Goal: Information Seeking & Learning: Learn about a topic

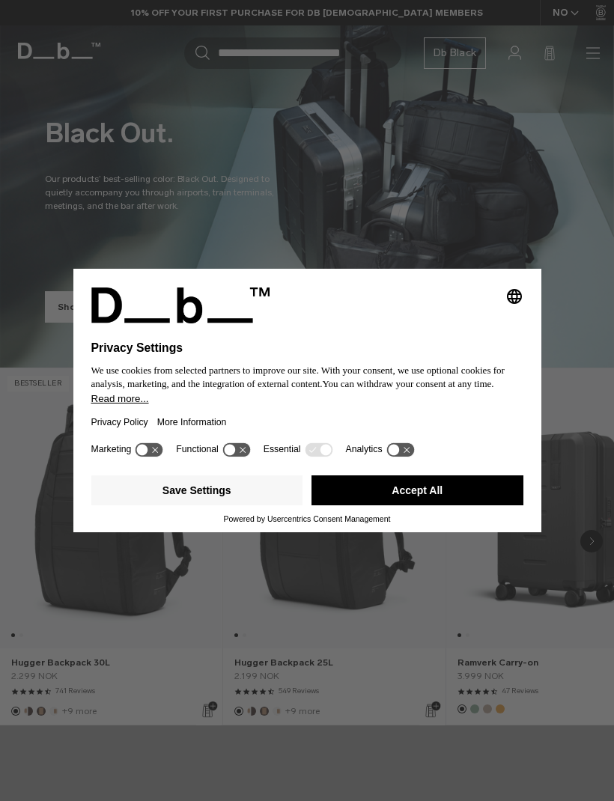
click at [432, 498] on button "Accept All" at bounding box center [417, 490] width 212 height 30
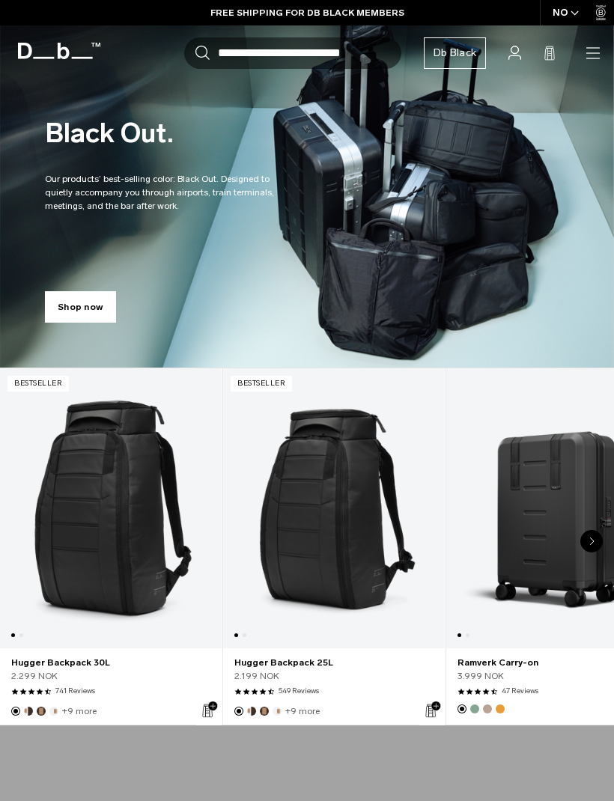
click at [0, 0] on icon "button" at bounding box center [0, 0] width 0 height 0
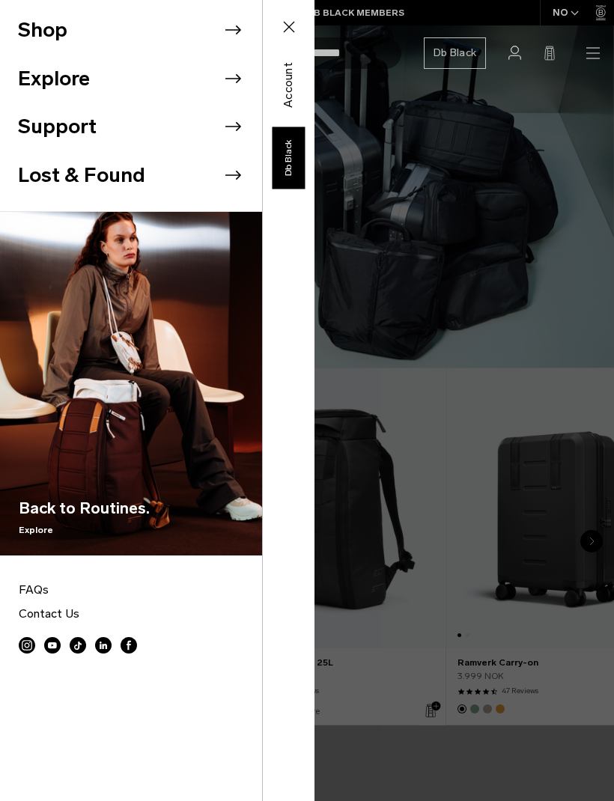
click at [314, 65] on div "Shop Explore Support Lost & Found" at bounding box center [157, 400] width 314 height 801
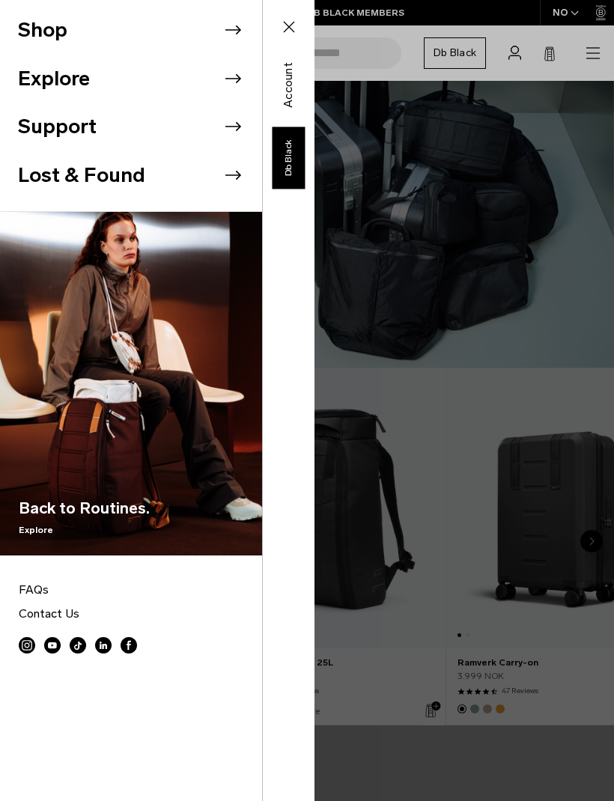
click at [314, 153] on div "Shop Explore Support Lost & Found" at bounding box center [157, 400] width 314 height 801
click at [283, 24] on icon at bounding box center [289, 27] width 18 height 18
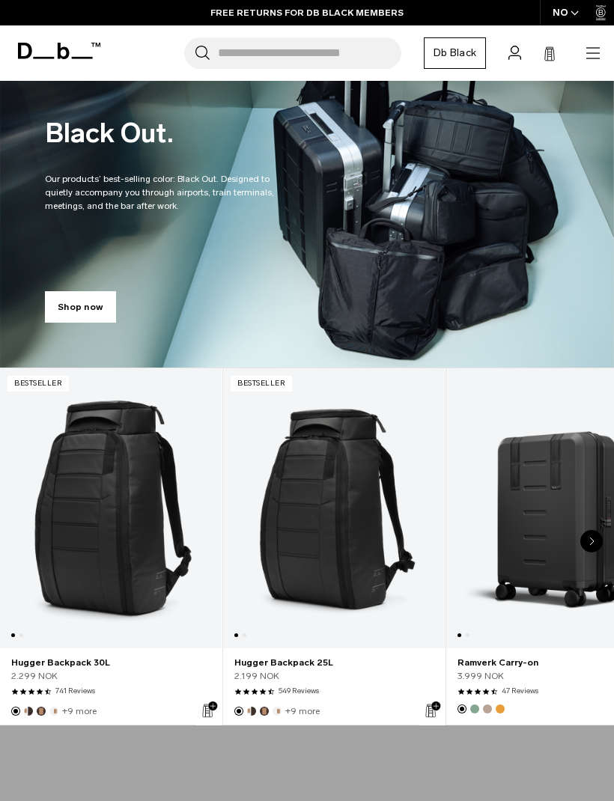
click at [562, 15] on div "NO" at bounding box center [566, 12] width 52 height 25
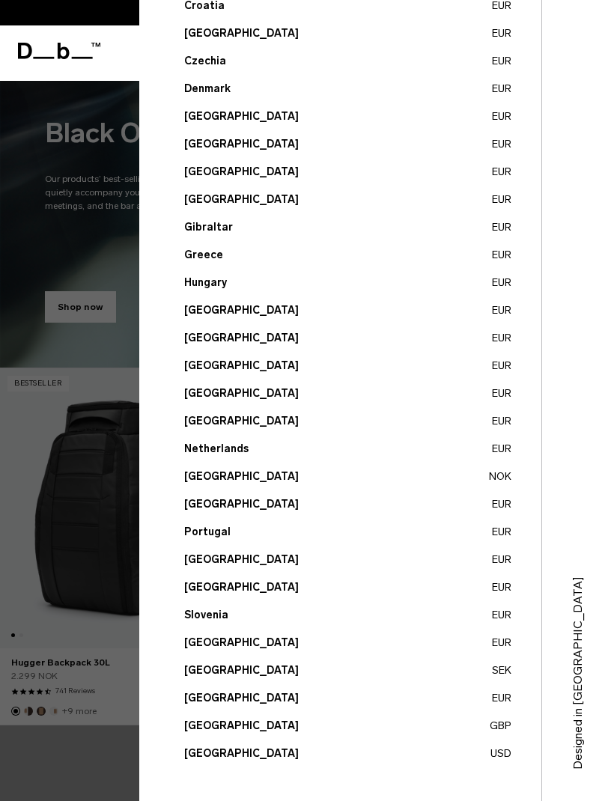
scroll to position [301, 0]
click at [205, 477] on button "Norway NOK" at bounding box center [347, 477] width 327 height 16
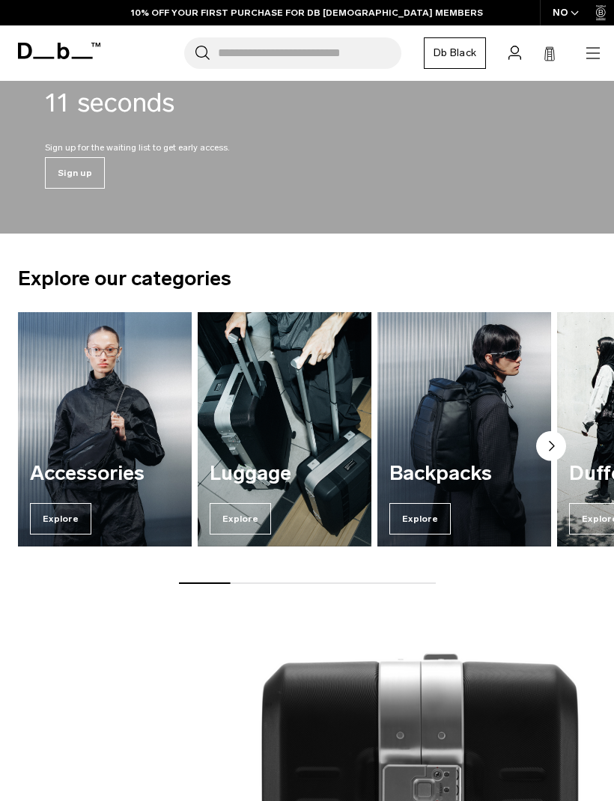
scroll to position [837, 0]
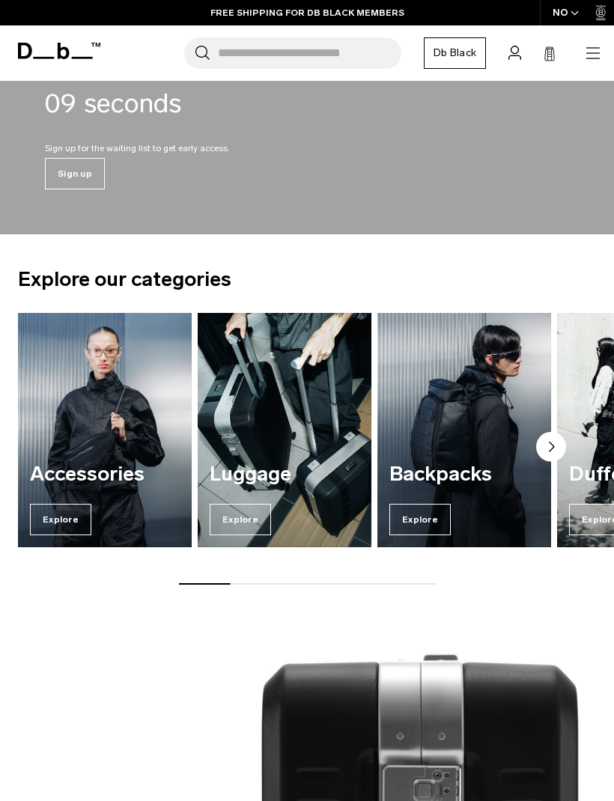
click at [429, 522] on span "Explore" at bounding box center [419, 519] width 61 height 31
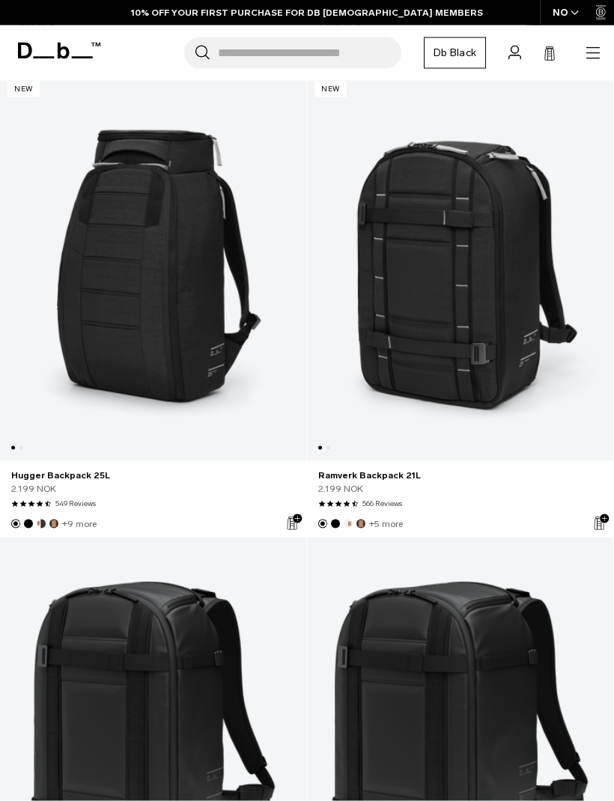
scroll to position [3032, 0]
click at [43, 478] on link "Hugger Backpack 25L" at bounding box center [153, 474] width 284 height 13
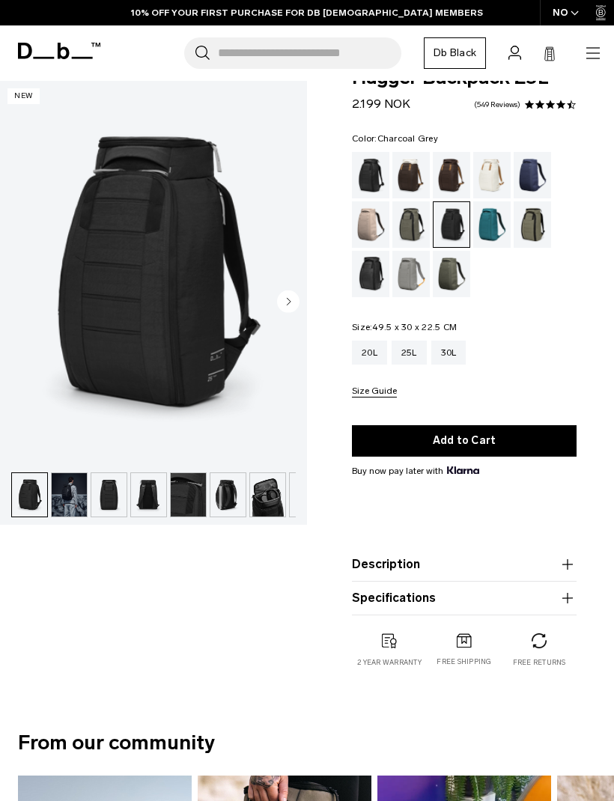
click at [101, 494] on img "button" at bounding box center [108, 494] width 35 height 43
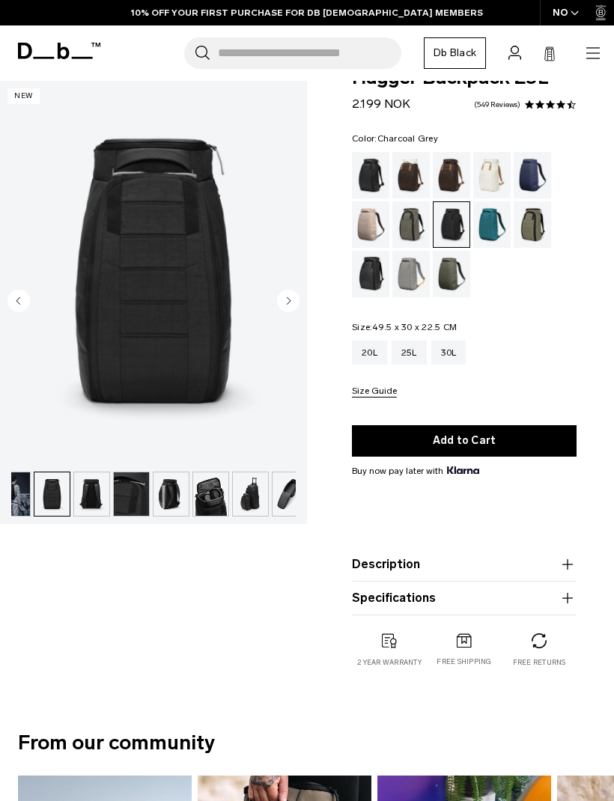
scroll to position [0, 70]
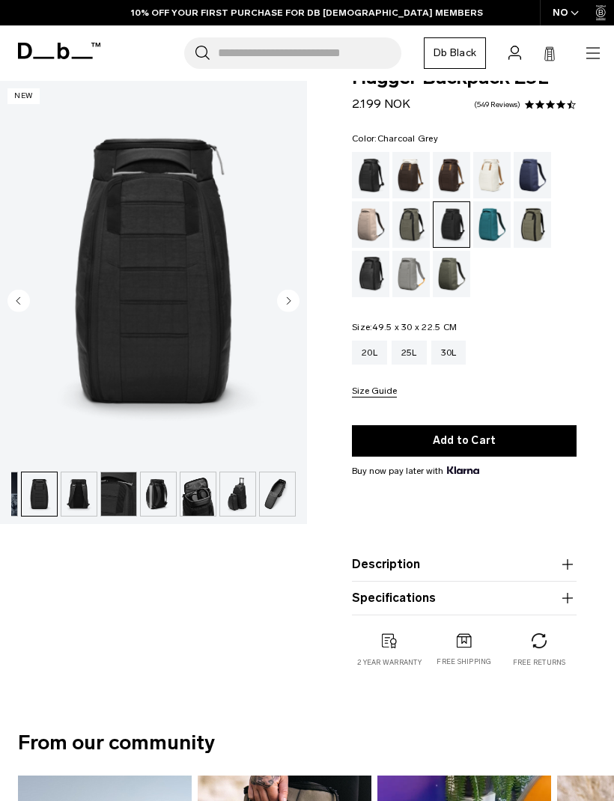
click at [148, 495] on img "button" at bounding box center [158, 493] width 35 height 43
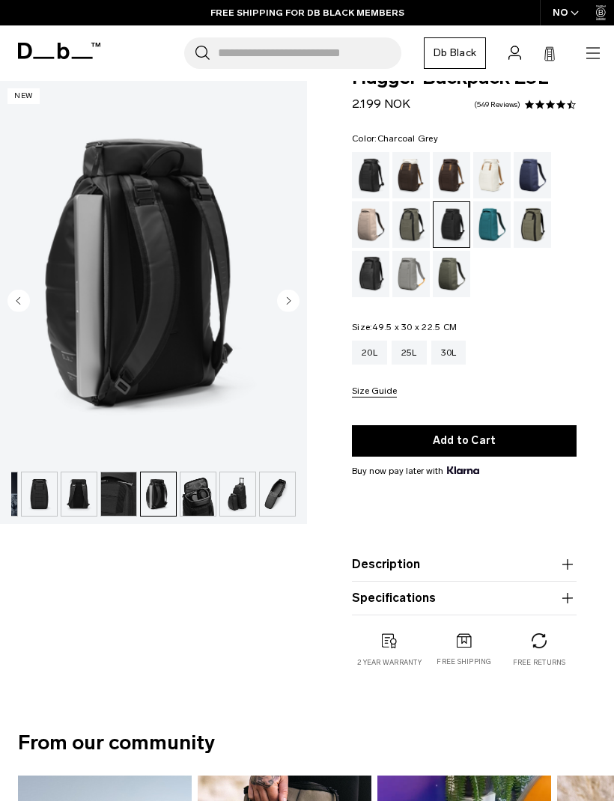
click at [189, 493] on img "button" at bounding box center [197, 493] width 35 height 43
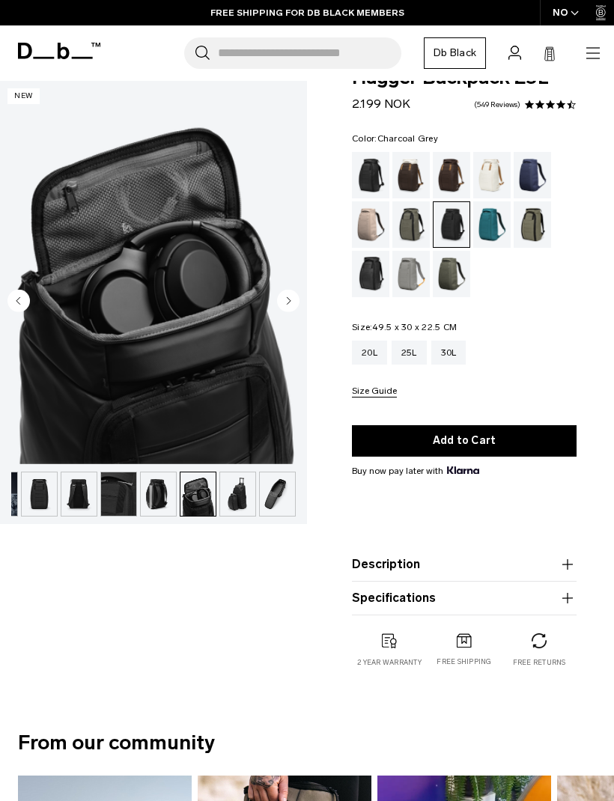
click at [231, 494] on img "button" at bounding box center [237, 493] width 35 height 43
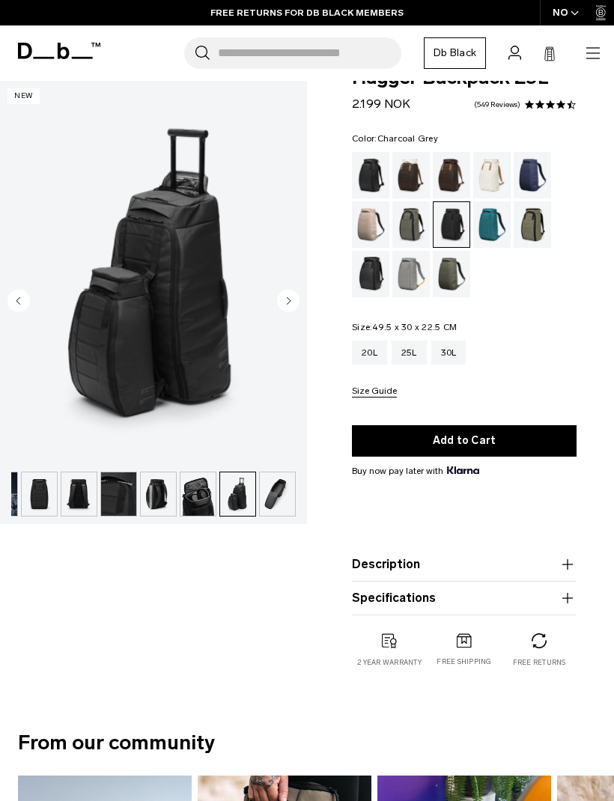
click at [267, 492] on img "button" at bounding box center [277, 493] width 35 height 43
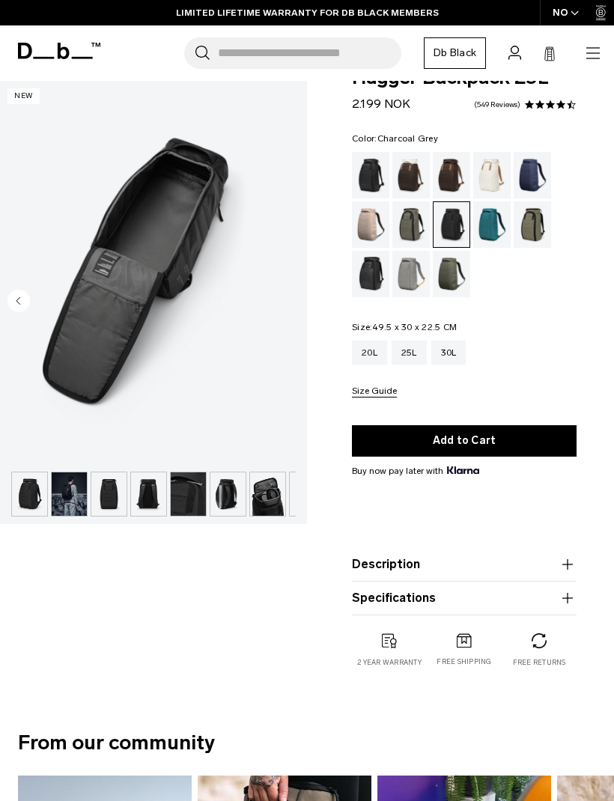
scroll to position [0, 0]
click at [26, 495] on img "button" at bounding box center [29, 493] width 35 height 43
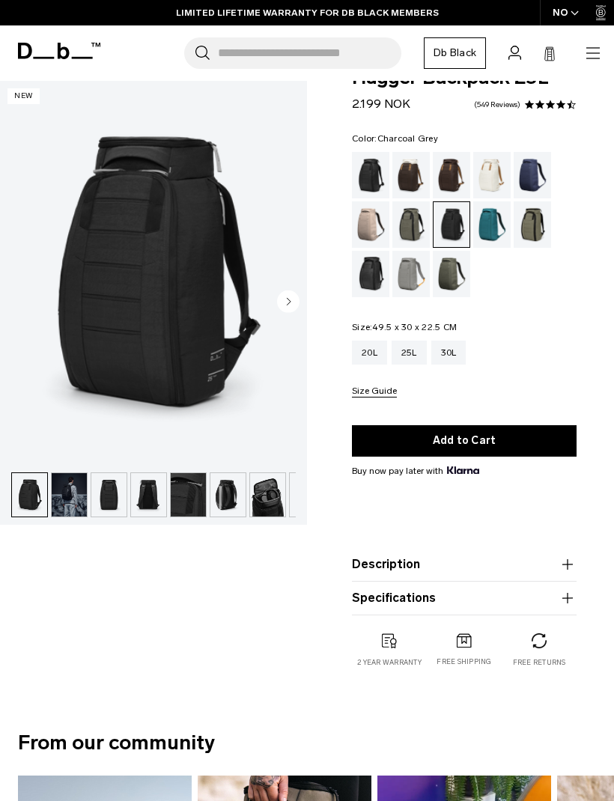
click at [63, 490] on img "button" at bounding box center [69, 494] width 35 height 43
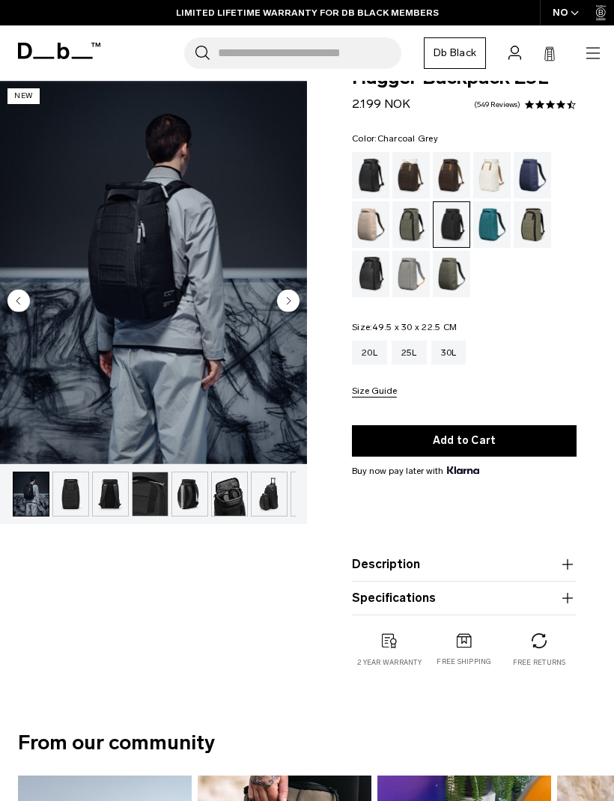
scroll to position [0, 40]
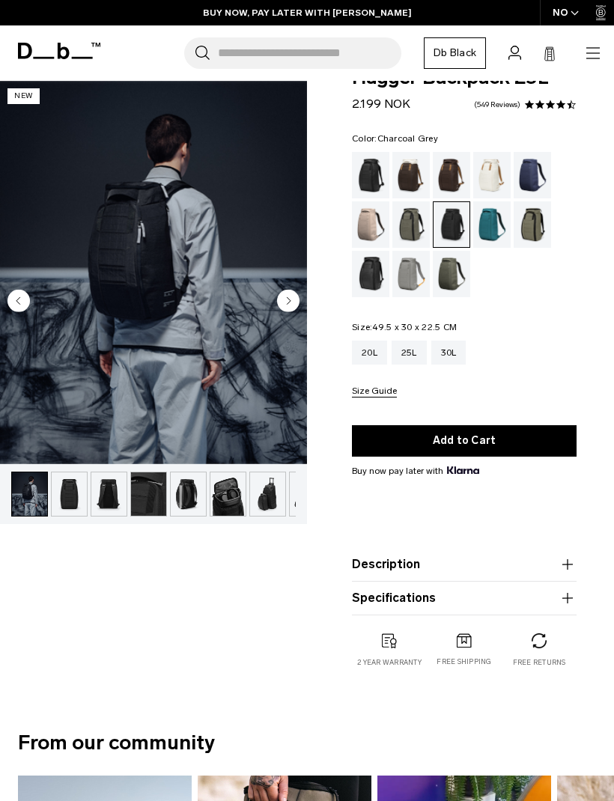
click at [286, 301] on circle "Next slide" at bounding box center [288, 301] width 22 height 22
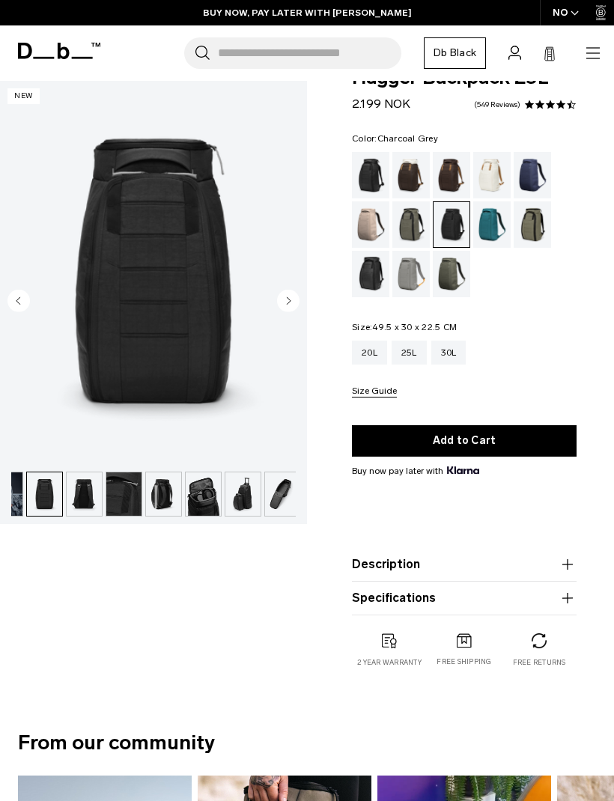
scroll to position [0, 70]
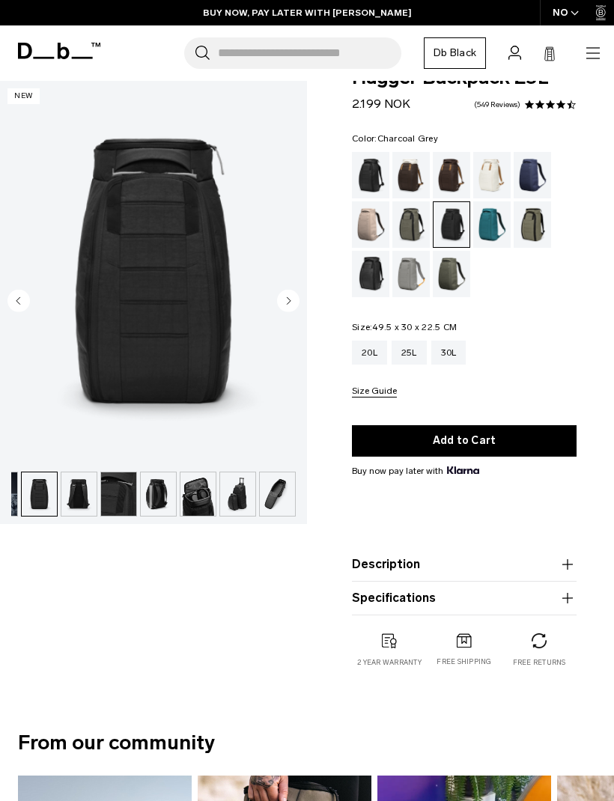
click at [281, 302] on circle "Next slide" at bounding box center [288, 301] width 22 height 22
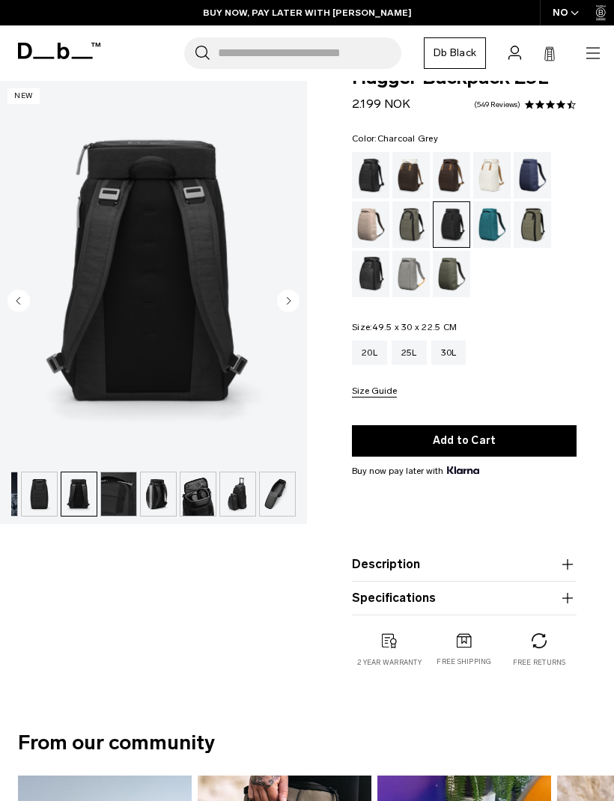
click at [283, 302] on circle "Next slide" at bounding box center [288, 301] width 22 height 22
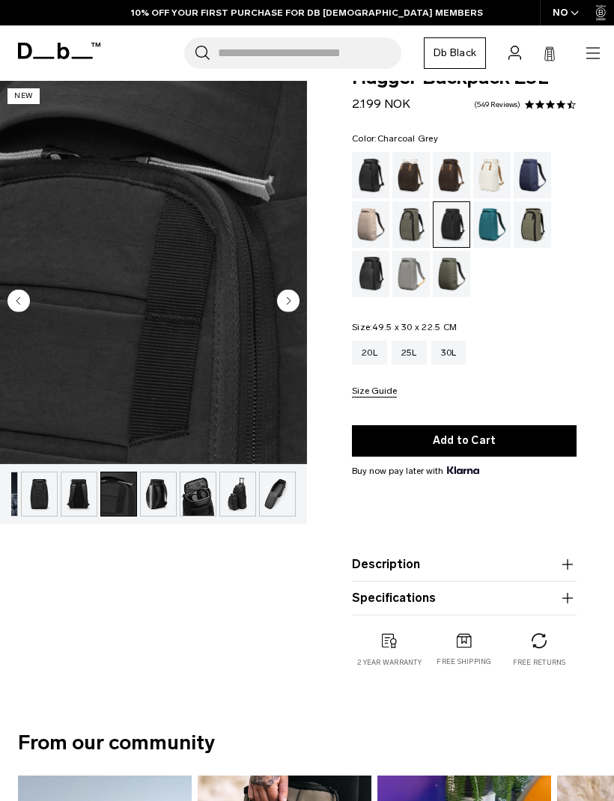
click at [281, 297] on circle "Next slide" at bounding box center [288, 301] width 22 height 22
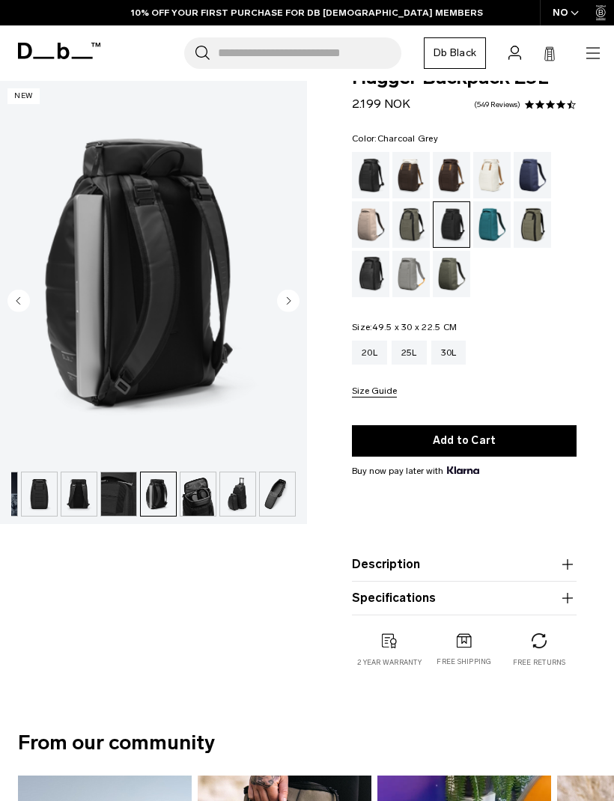
click at [283, 300] on circle "Next slide" at bounding box center [288, 301] width 22 height 22
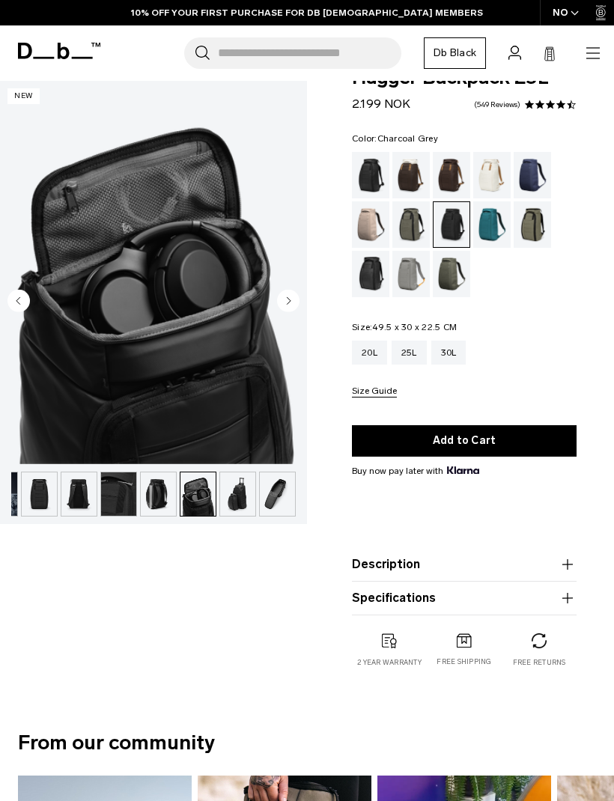
click at [283, 303] on circle "Next slide" at bounding box center [288, 301] width 22 height 22
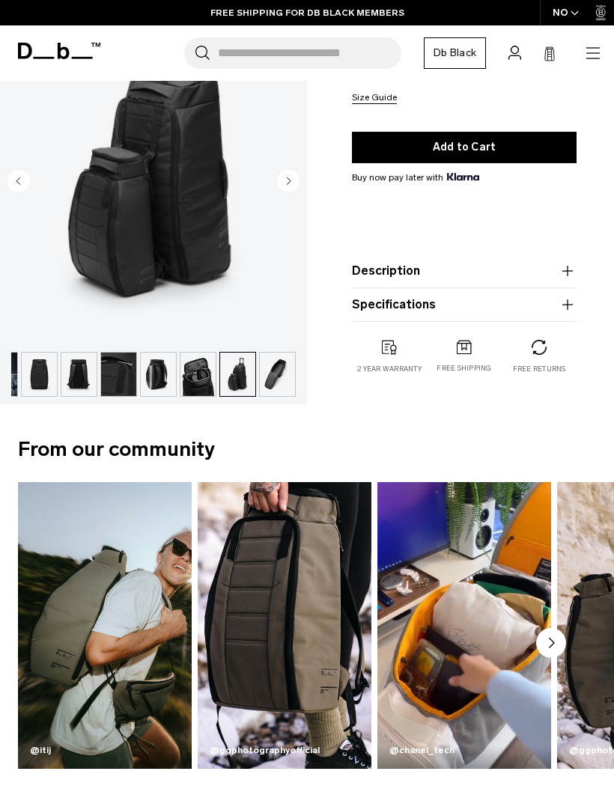
scroll to position [327, 0]
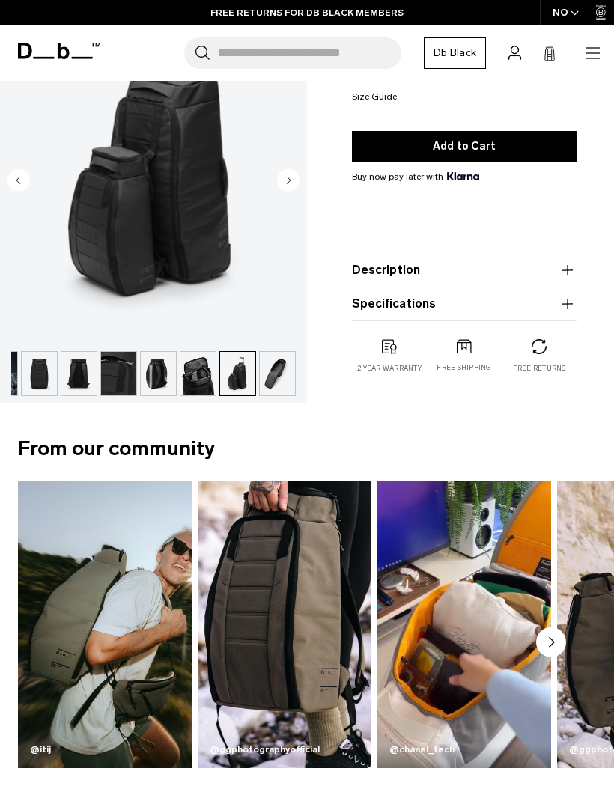
click at [570, 300] on icon "button" at bounding box center [567, 304] width 18 height 18
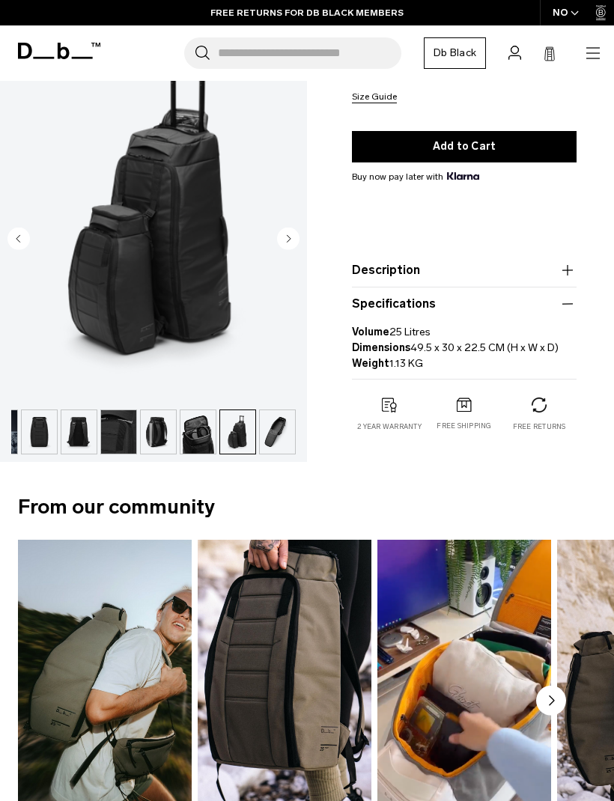
click at [573, 302] on icon "button" at bounding box center [567, 304] width 18 height 18
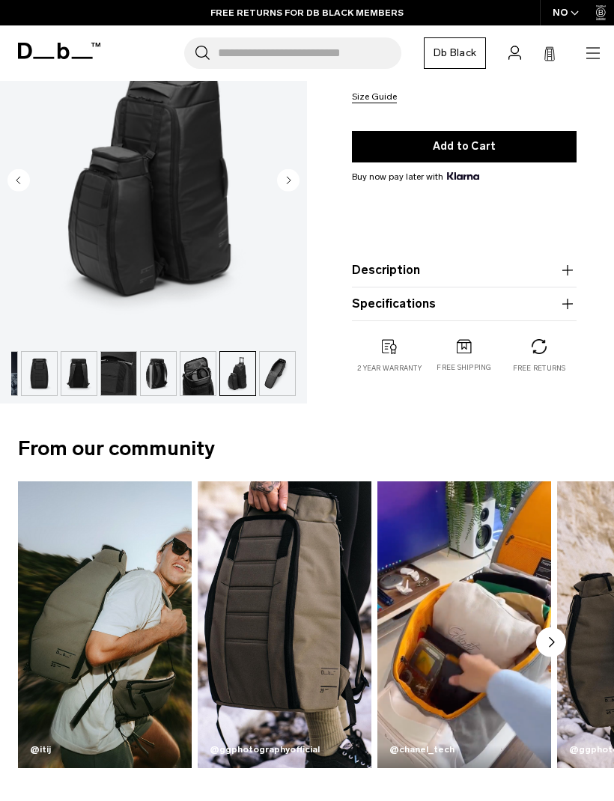
click at [570, 265] on icon "button" at bounding box center [567, 270] width 18 height 18
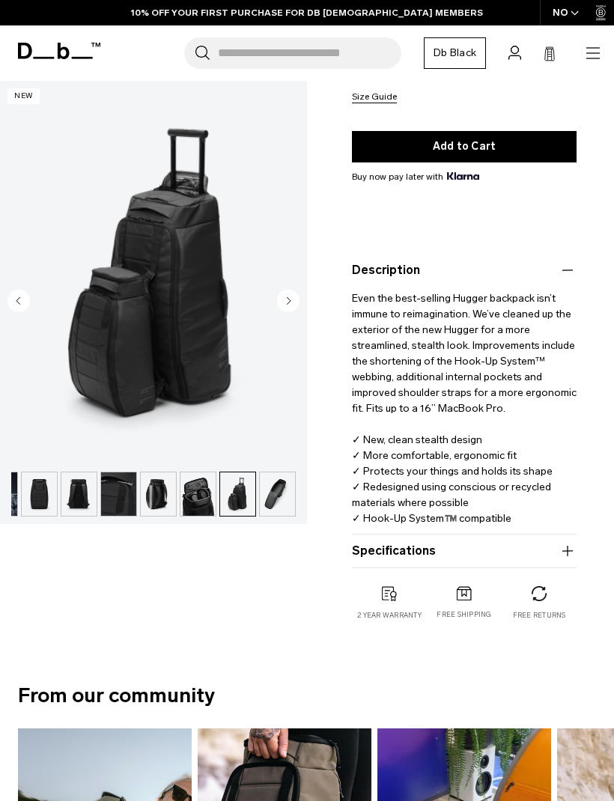
click at [564, 267] on icon "button" at bounding box center [567, 270] width 18 height 18
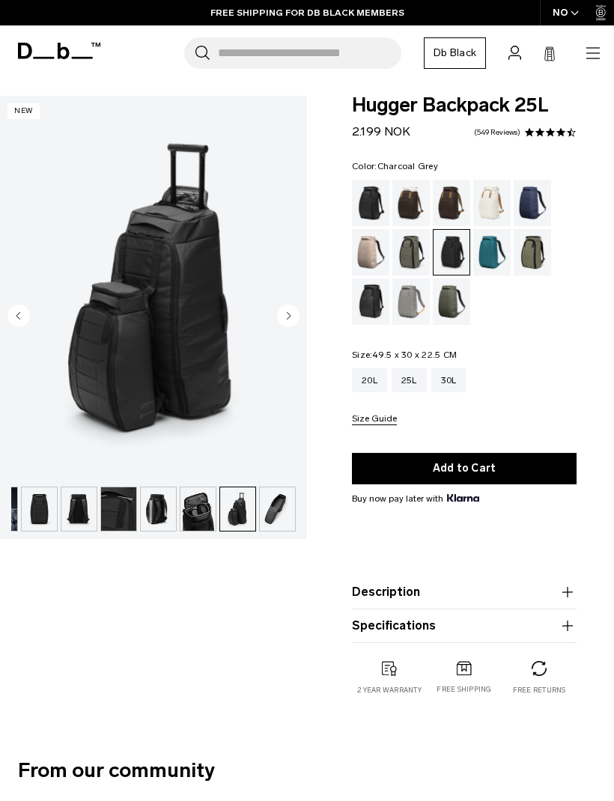
scroll to position [0, 0]
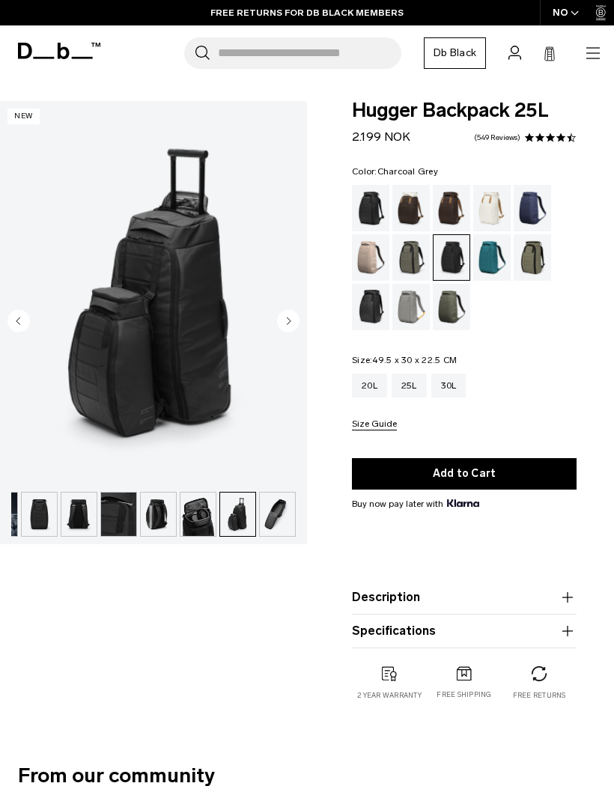
click at [599, 44] on icon "button" at bounding box center [593, 53] width 18 height 18
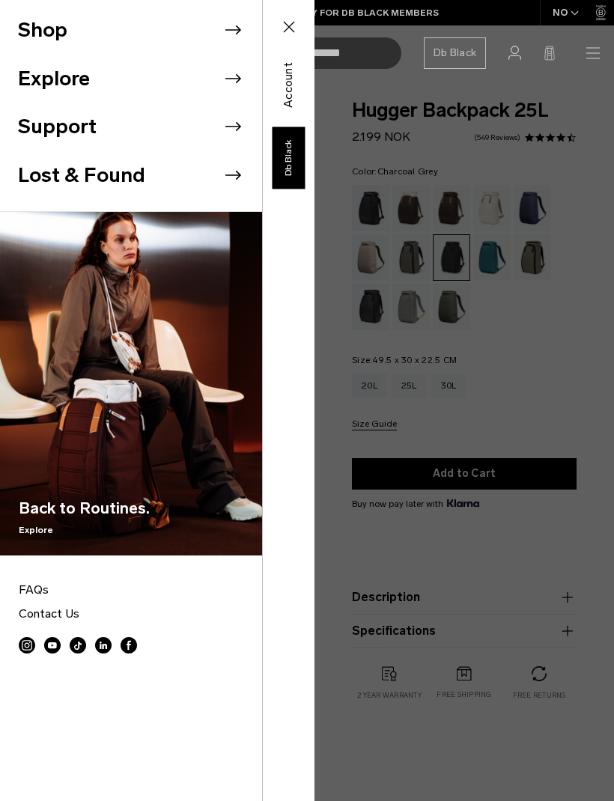
click at [41, 79] on li "Explore" at bounding box center [140, 79] width 244 height 49
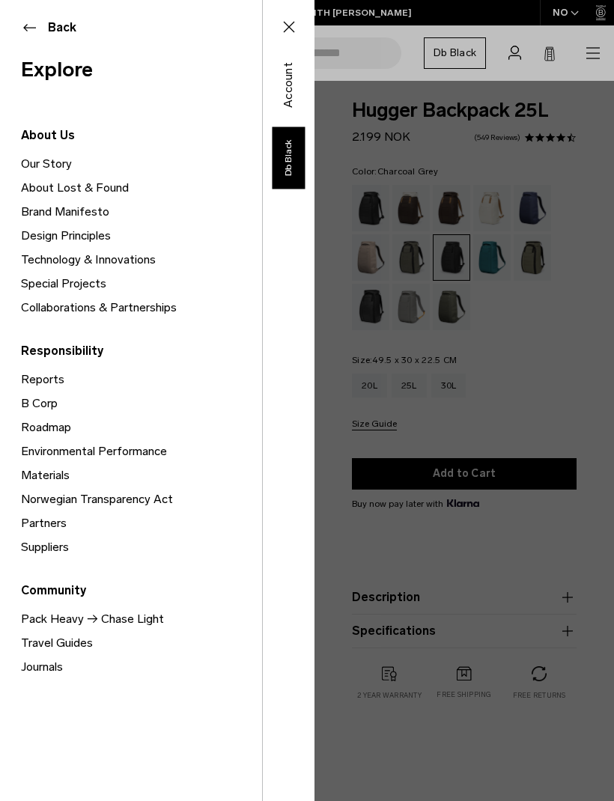
click at [26, 31] on button "Back" at bounding box center [131, 28] width 220 height 18
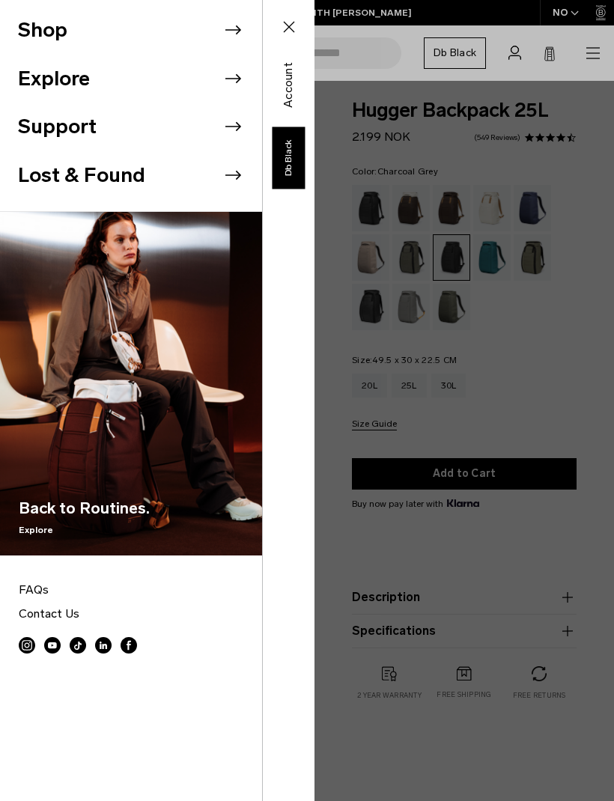
click at [44, 37] on li "Shop" at bounding box center [140, 30] width 244 height 49
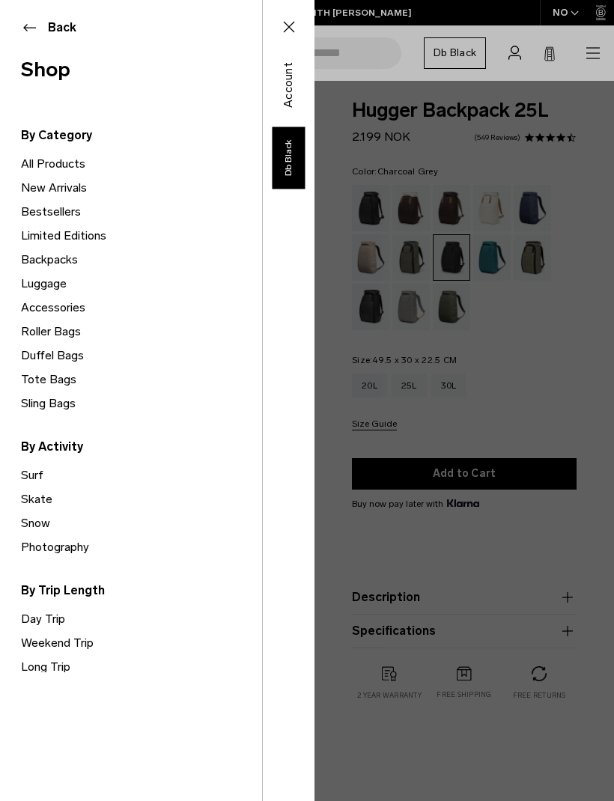
click at [26, 159] on link "All Products" at bounding box center [141, 164] width 241 height 24
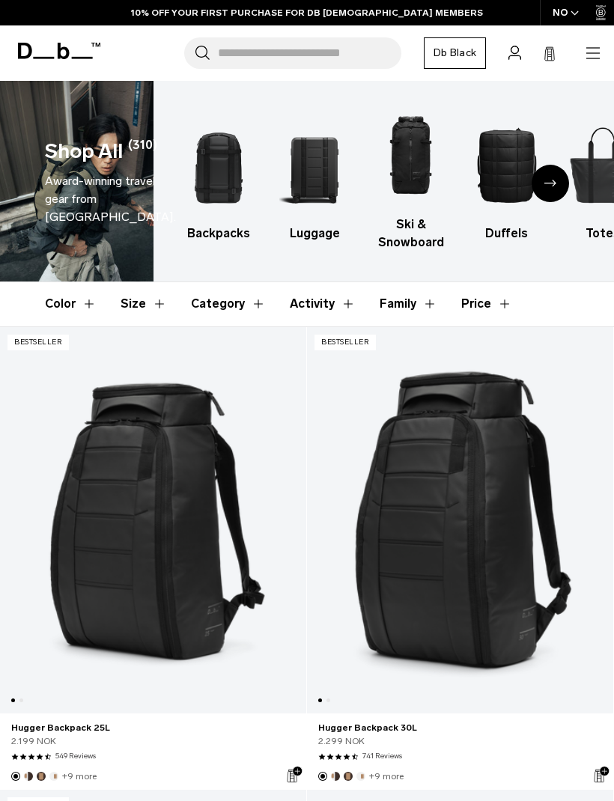
click at [545, 179] on div "Next slide" at bounding box center [549, 183] width 37 height 37
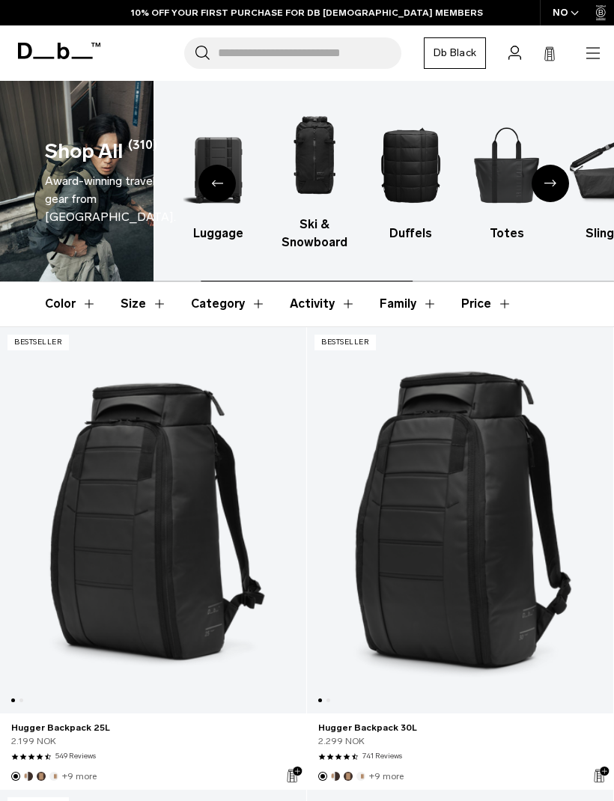
click at [552, 175] on div "Next slide" at bounding box center [549, 183] width 37 height 37
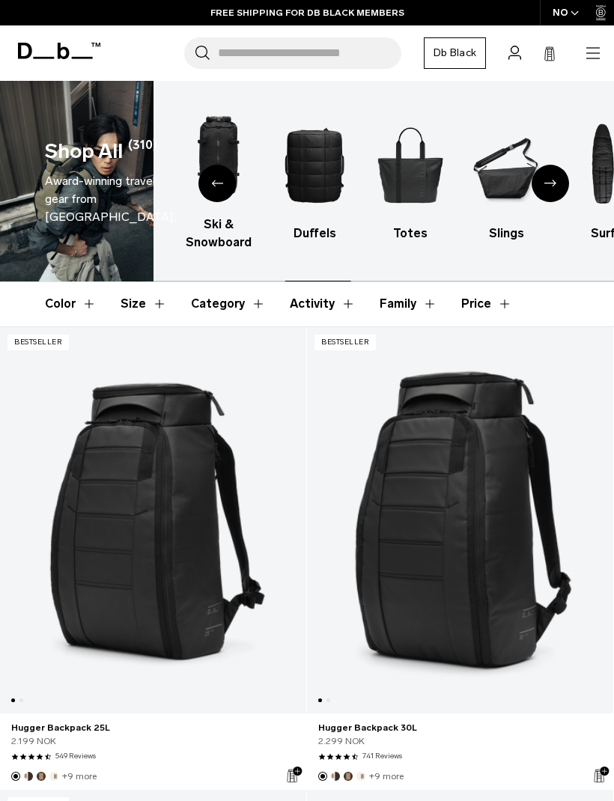
click at [553, 178] on div "Next slide" at bounding box center [549, 183] width 37 height 37
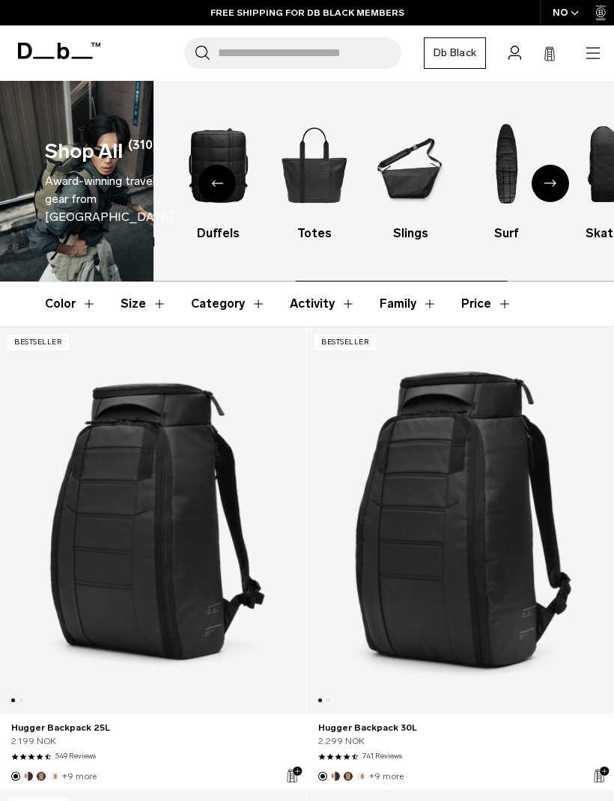
click at [558, 177] on div "Next slide" at bounding box center [549, 183] width 37 height 37
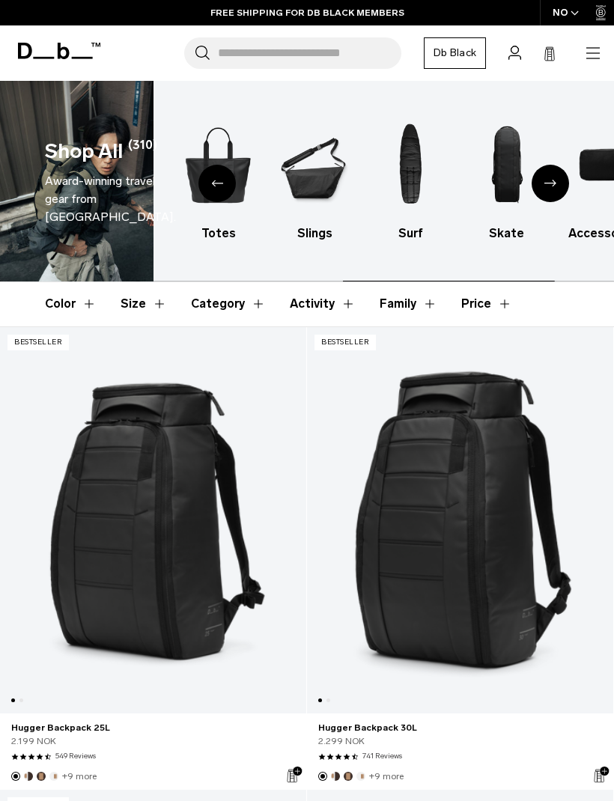
click at [555, 178] on div "Next slide" at bounding box center [549, 183] width 37 height 37
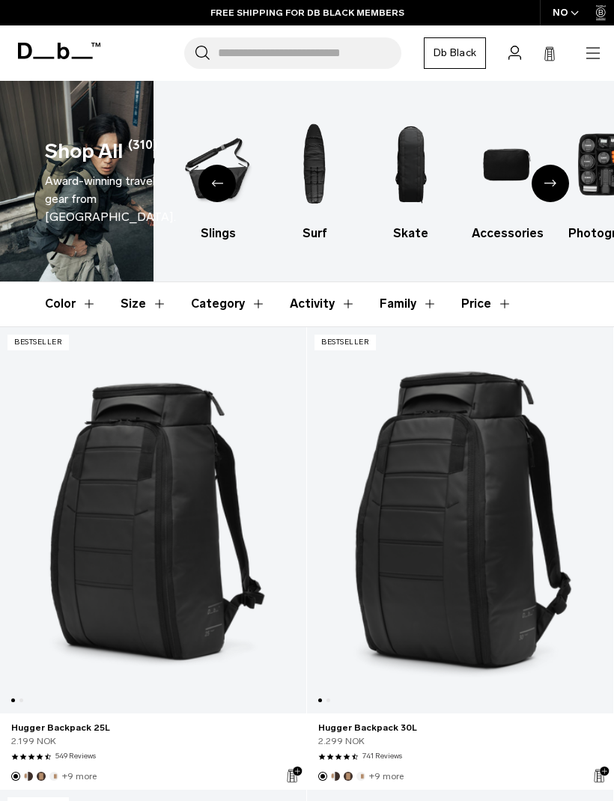
click at [547, 184] on icon "Next slide" at bounding box center [550, 183] width 12 height 7
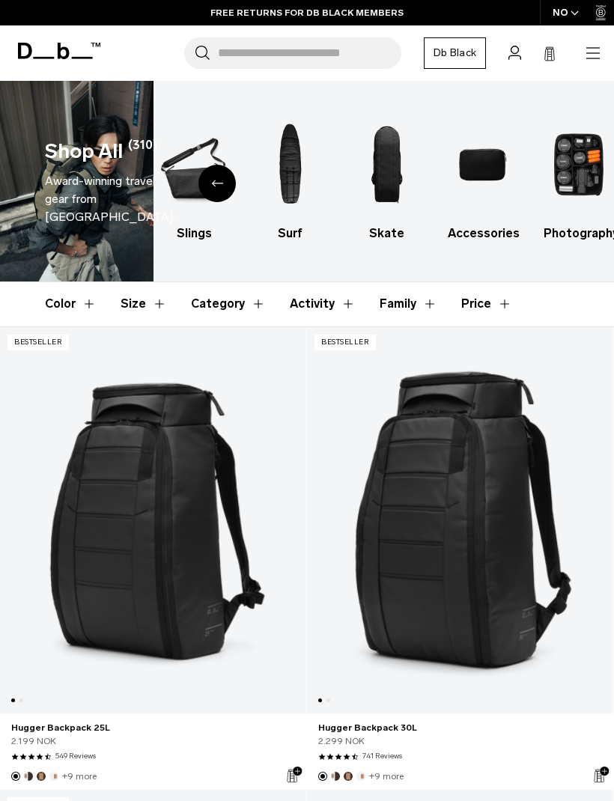
click at [585, 153] on img "10 / 10" at bounding box center [578, 164] width 70 height 105
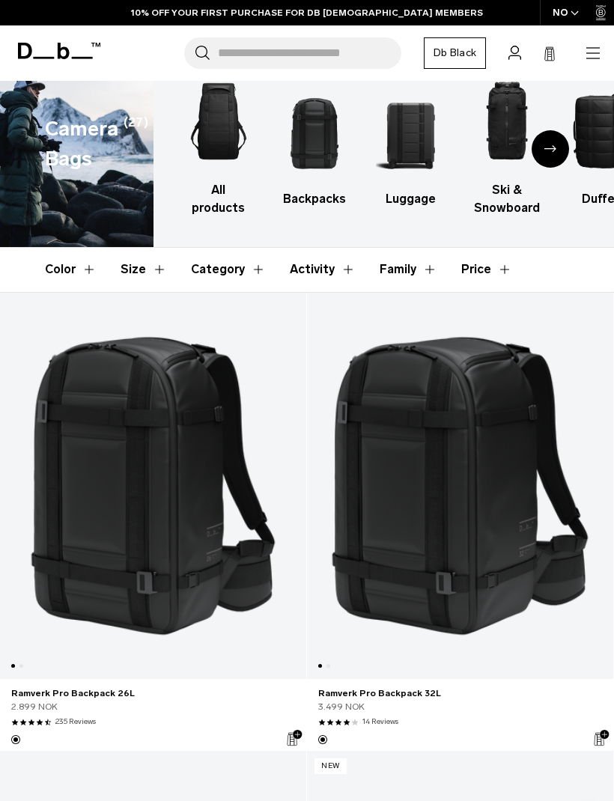
scroll to position [38, 0]
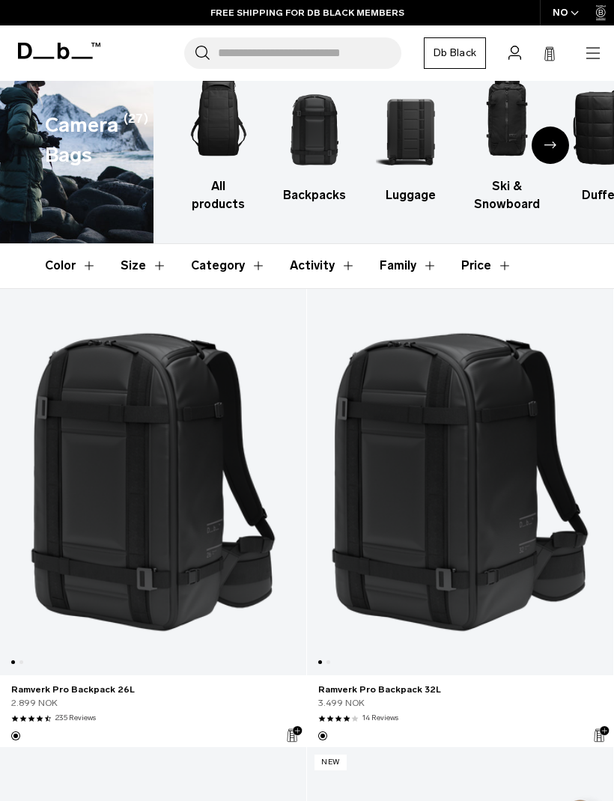
click at [306, 145] on img "2 / 10" at bounding box center [314, 126] width 70 height 105
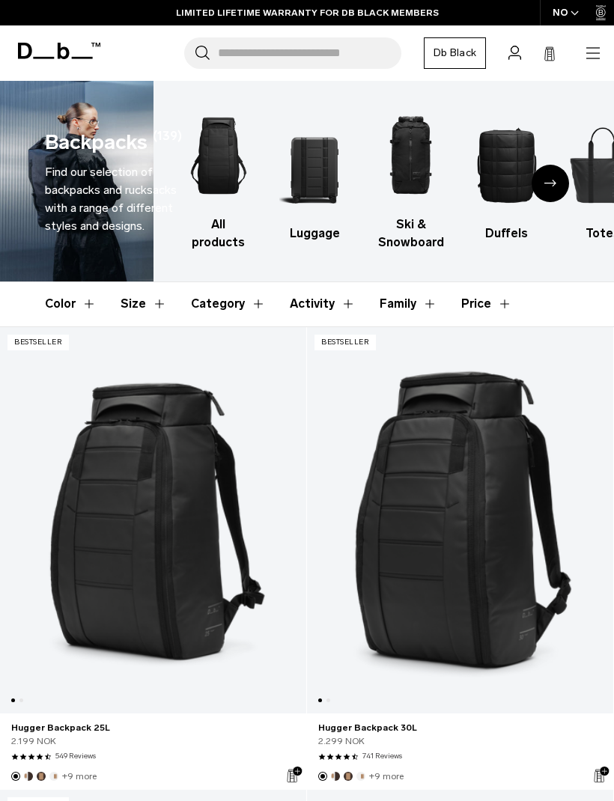
click at [313, 162] on img "2 / 10" at bounding box center [314, 164] width 70 height 105
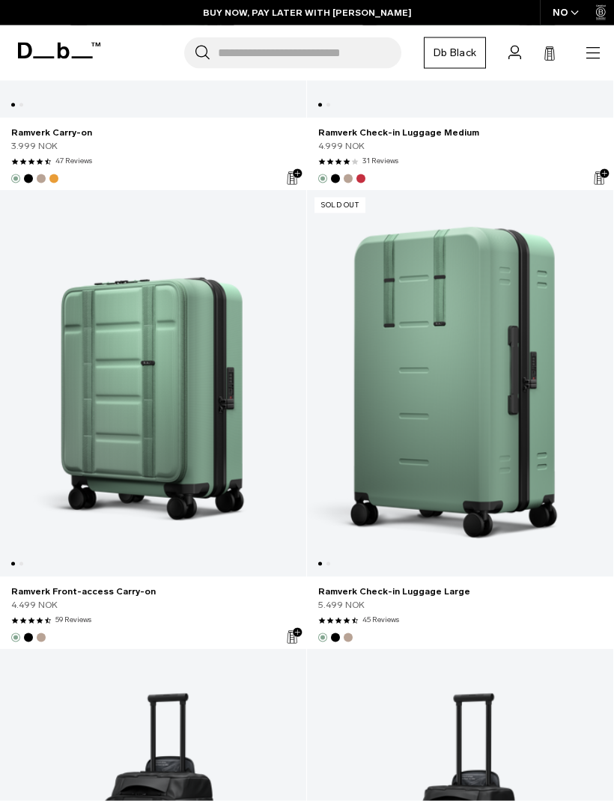
scroll to position [6618, 0]
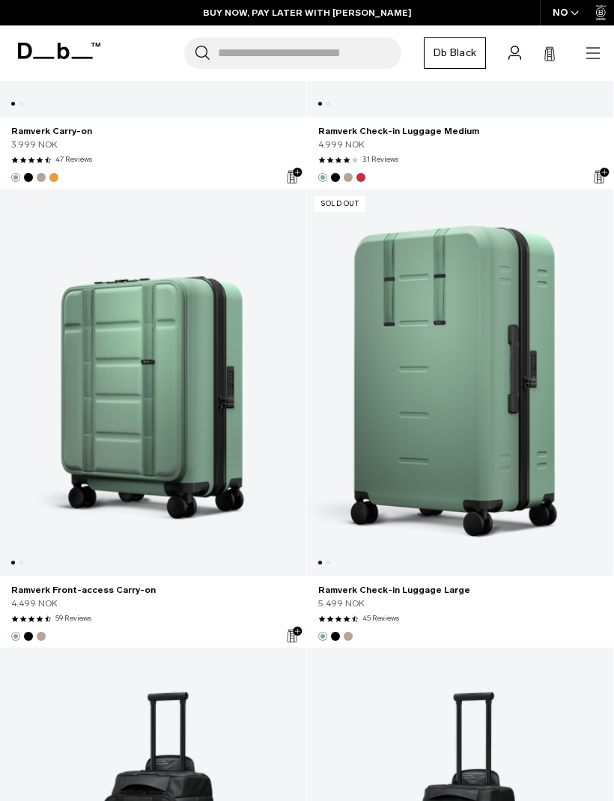
click at [75, 130] on link "Ramverk Carry-on" at bounding box center [153, 130] width 284 height 13
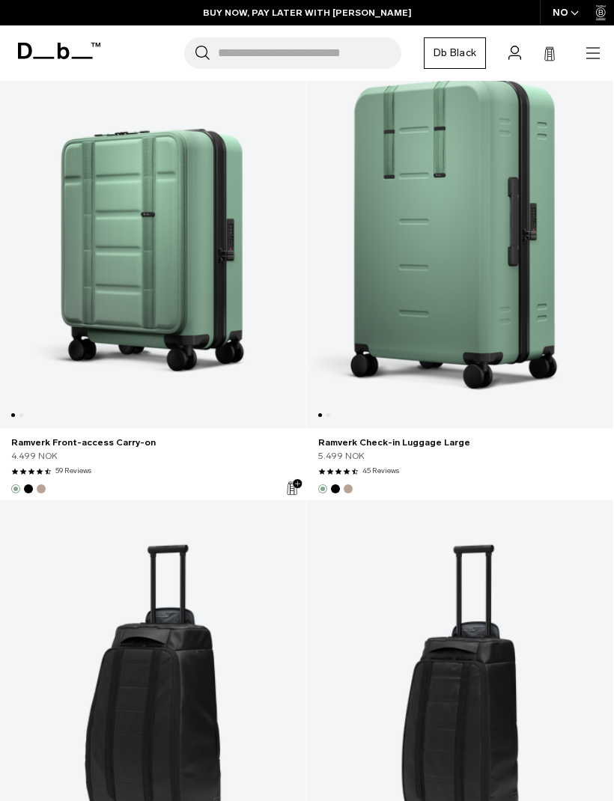
scroll to position [6765, 0]
click at [513, 352] on link "Ramverk Check-in Luggage Large" at bounding box center [460, 235] width 306 height 387
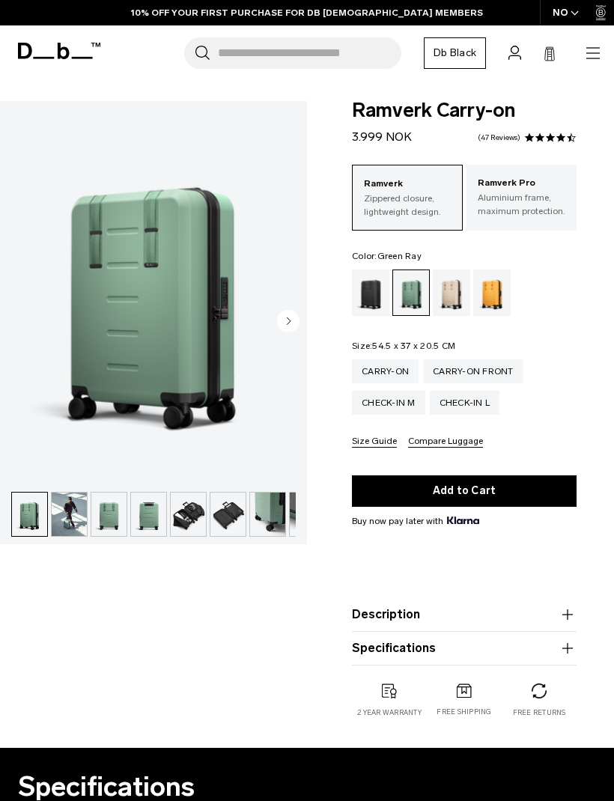
click at [115, 513] on img "button" at bounding box center [108, 513] width 35 height 43
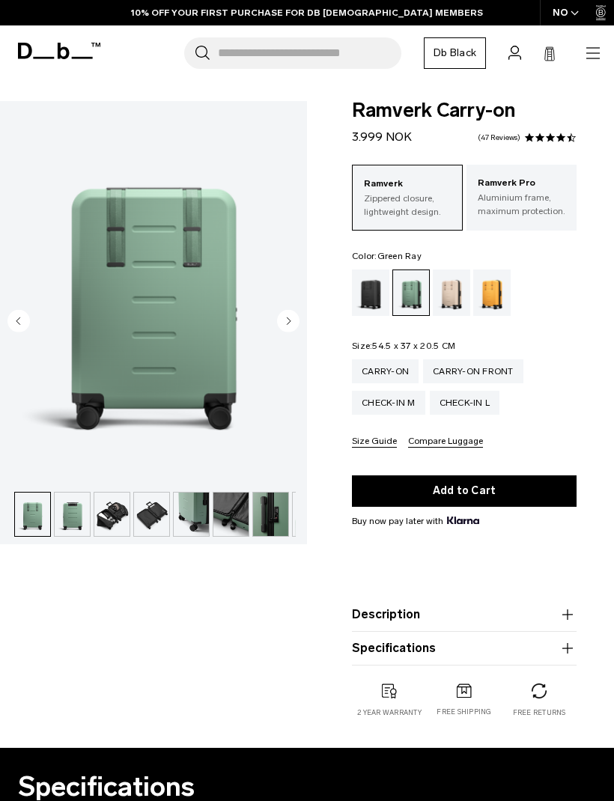
scroll to position [0, 79]
click at [298, 322] on circle "Next slide" at bounding box center [288, 321] width 22 height 22
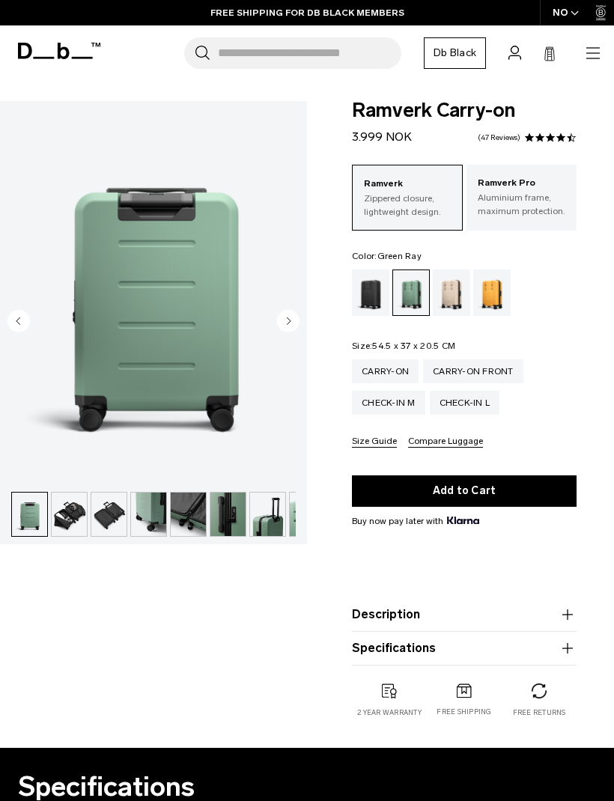
click at [296, 329] on circle "Next slide" at bounding box center [288, 321] width 22 height 22
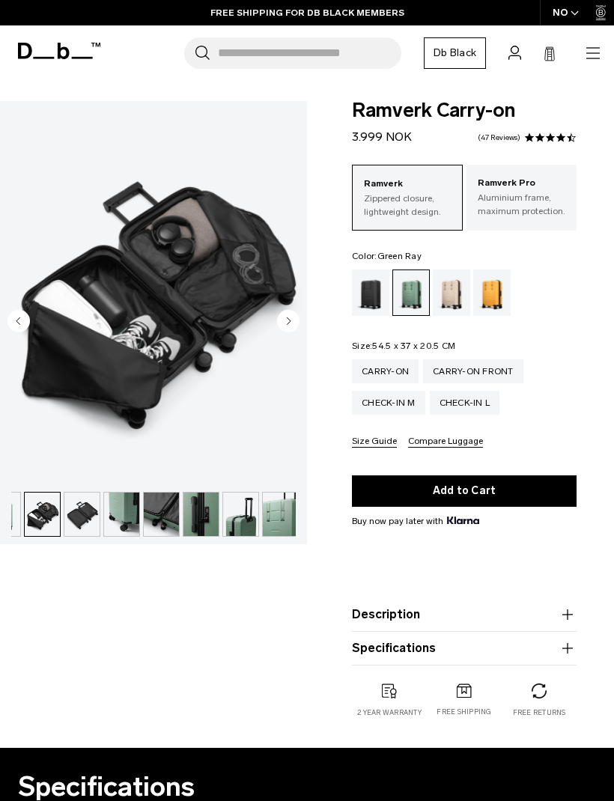
scroll to position [0, 149]
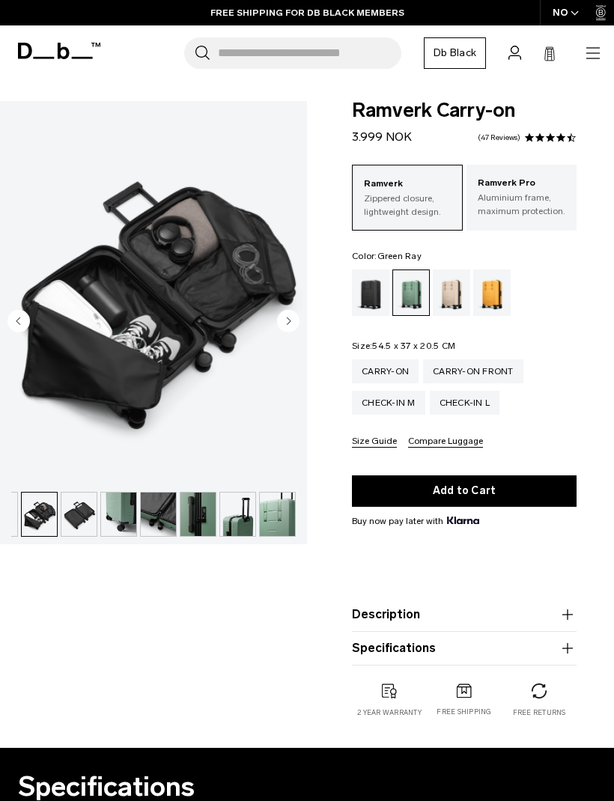
click at [293, 316] on circle "Next slide" at bounding box center [288, 321] width 22 height 22
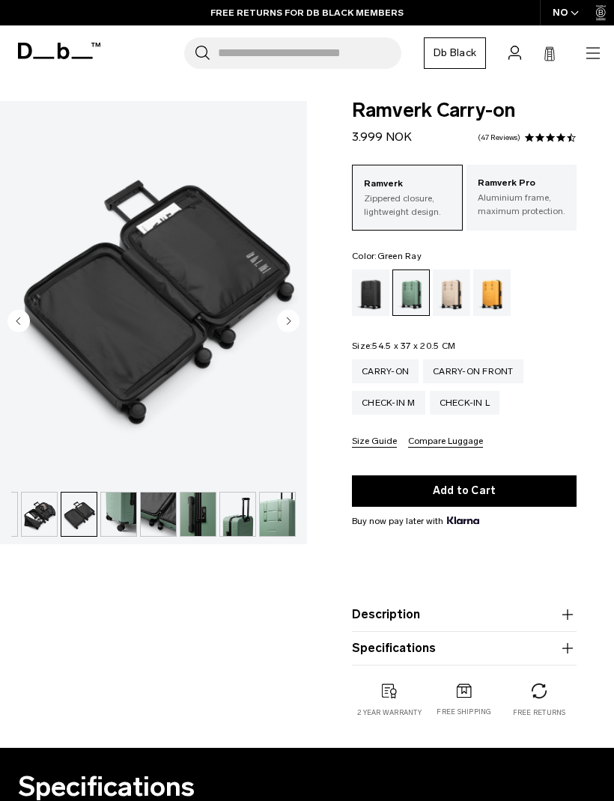
click at [290, 324] on circle "Next slide" at bounding box center [288, 321] width 22 height 22
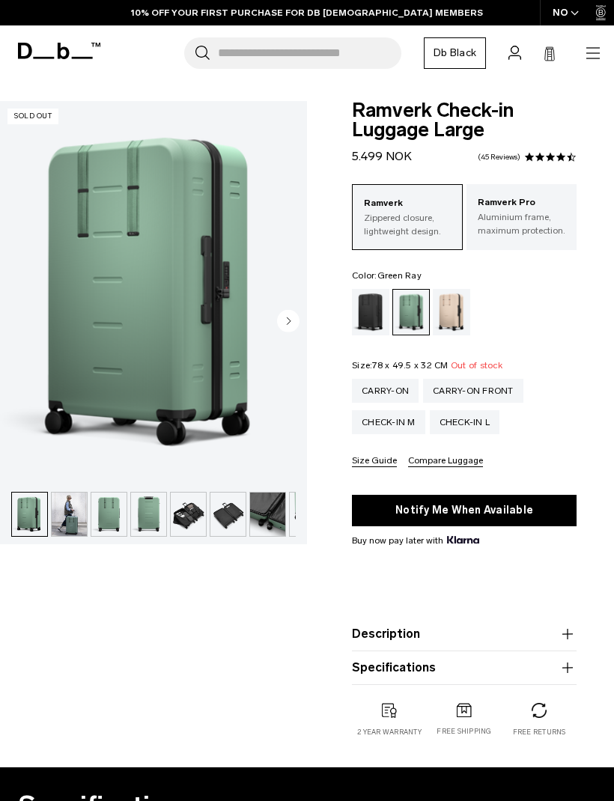
click at [112, 519] on img "button" at bounding box center [108, 513] width 35 height 43
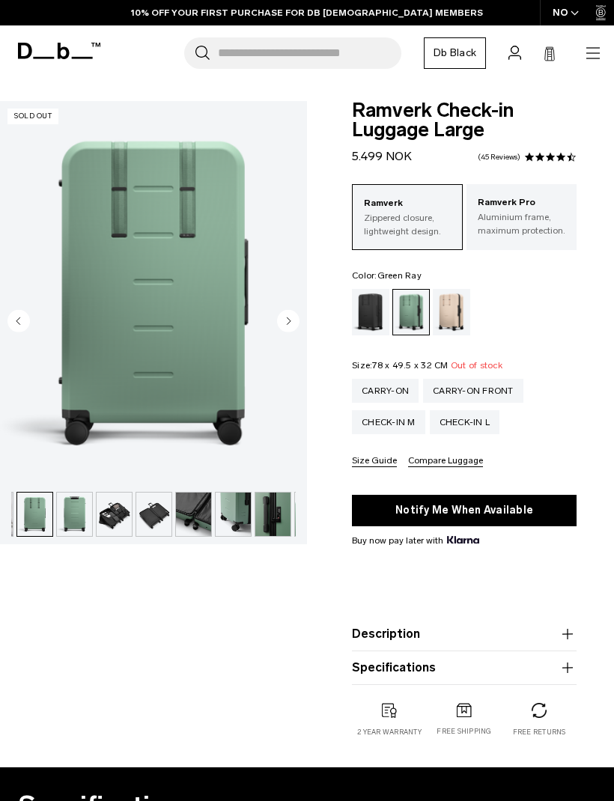
scroll to position [0, 79]
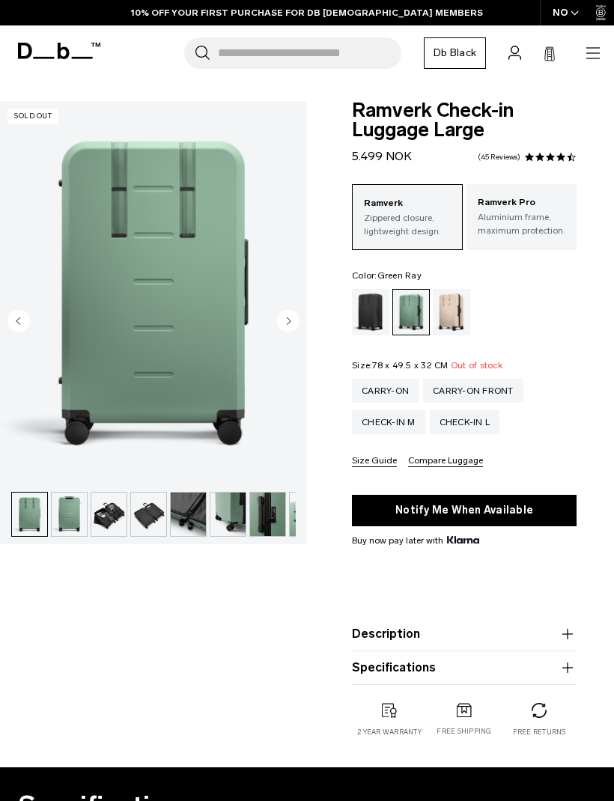
click at [120, 510] on img "button" at bounding box center [108, 513] width 35 height 43
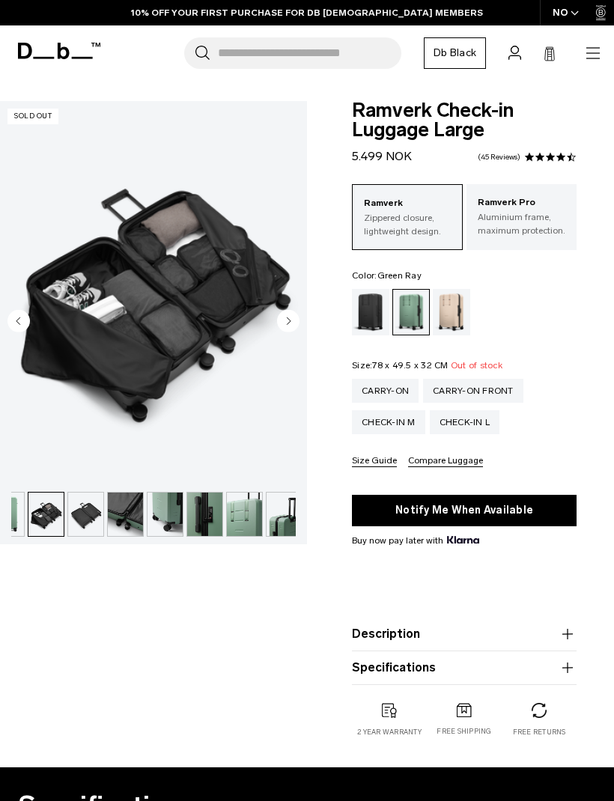
scroll to position [0, 149]
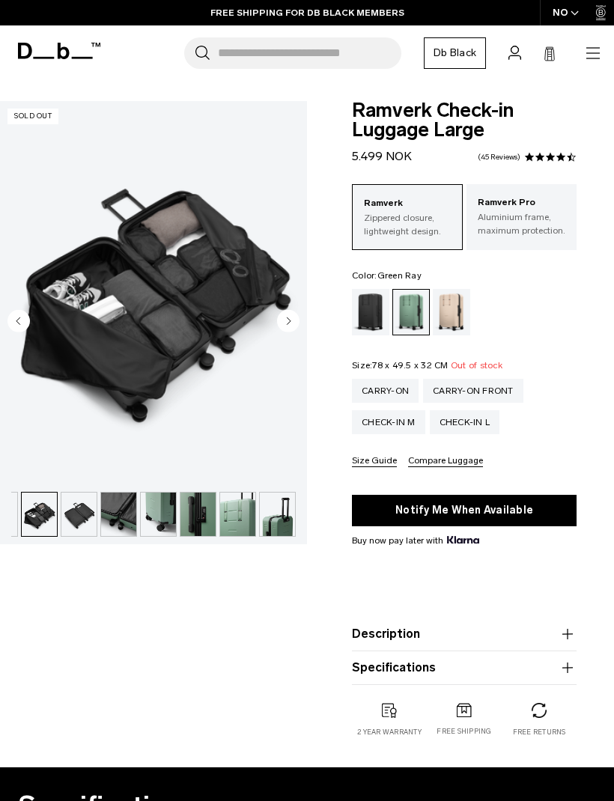
click at [160, 516] on img "button" at bounding box center [158, 513] width 35 height 43
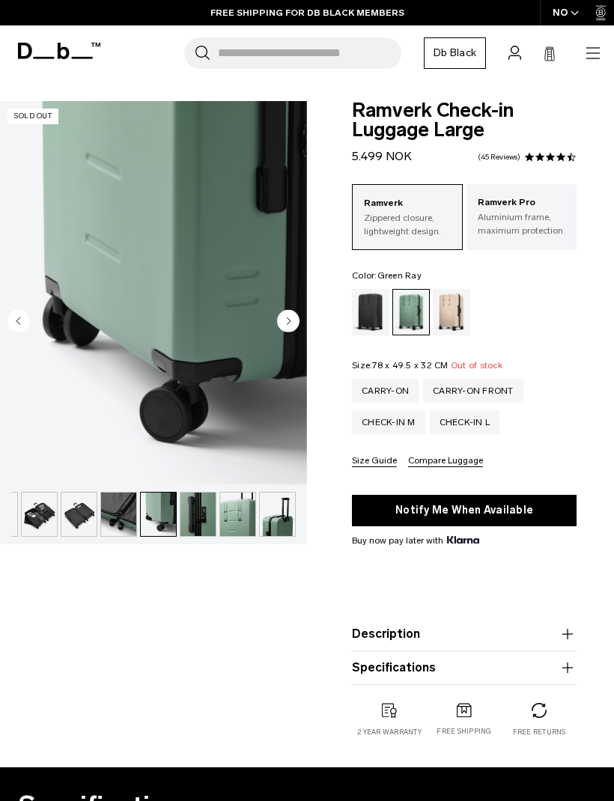
click at [287, 321] on icon "Next slide" at bounding box center [289, 320] width 4 height 7
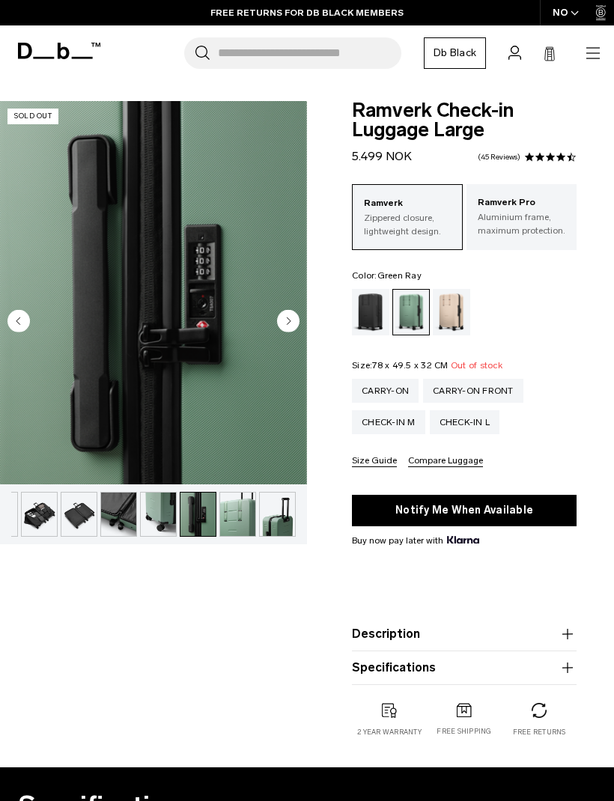
click at [290, 323] on circle "Next slide" at bounding box center [288, 321] width 22 height 22
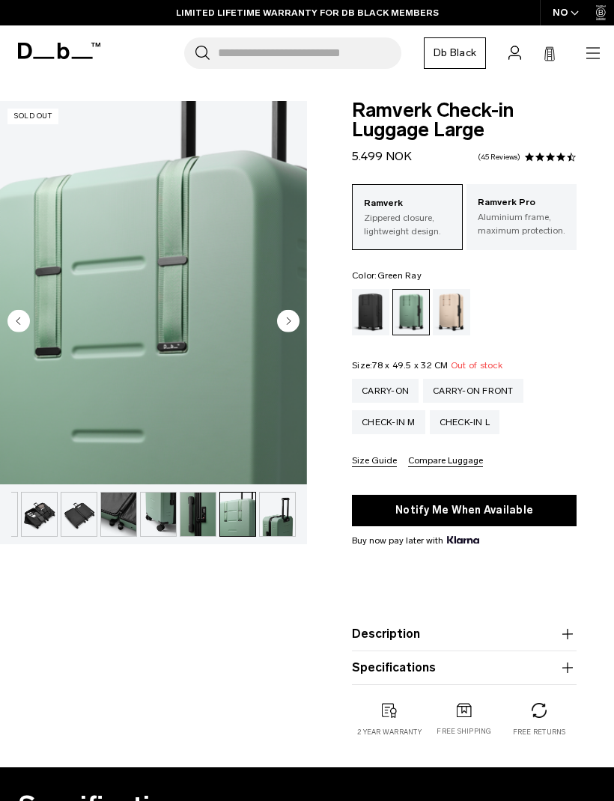
click at [298, 326] on circle "Next slide" at bounding box center [288, 321] width 22 height 22
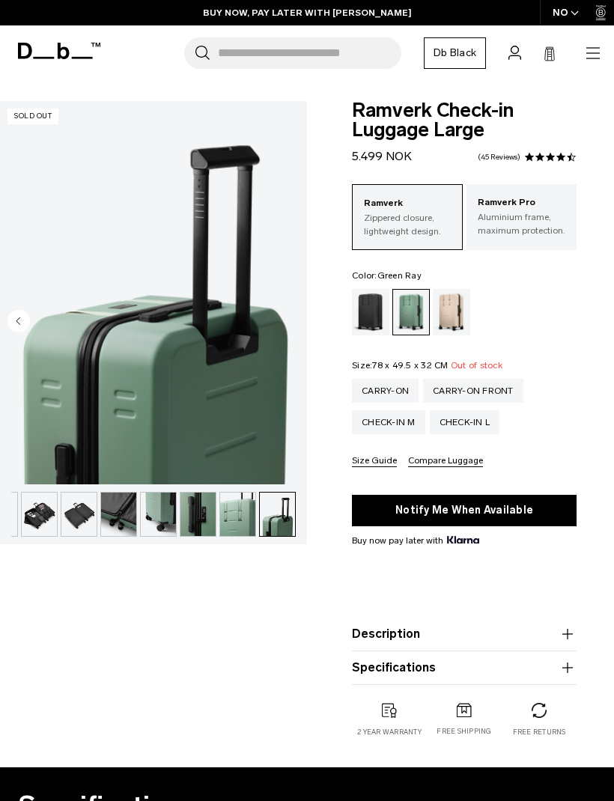
click at [230, 521] on img "button" at bounding box center [237, 513] width 35 height 43
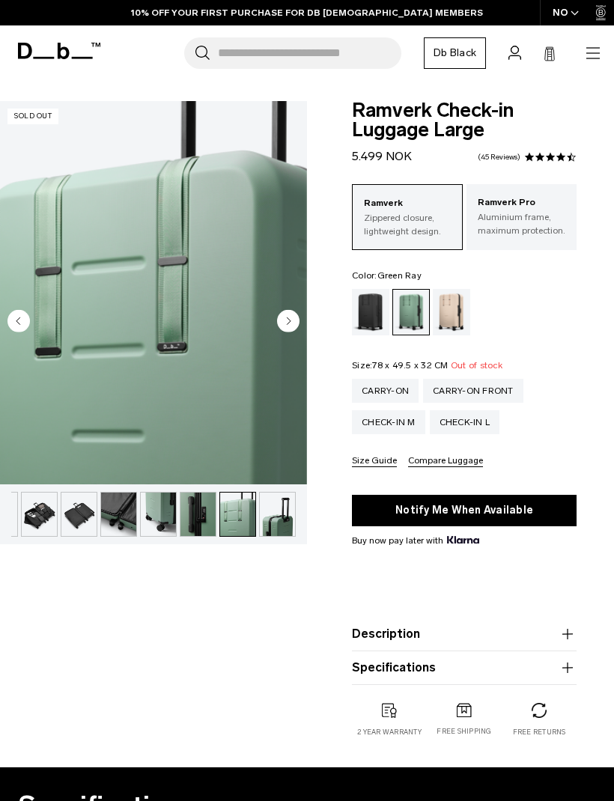
click at [183, 510] on img "button" at bounding box center [197, 513] width 35 height 43
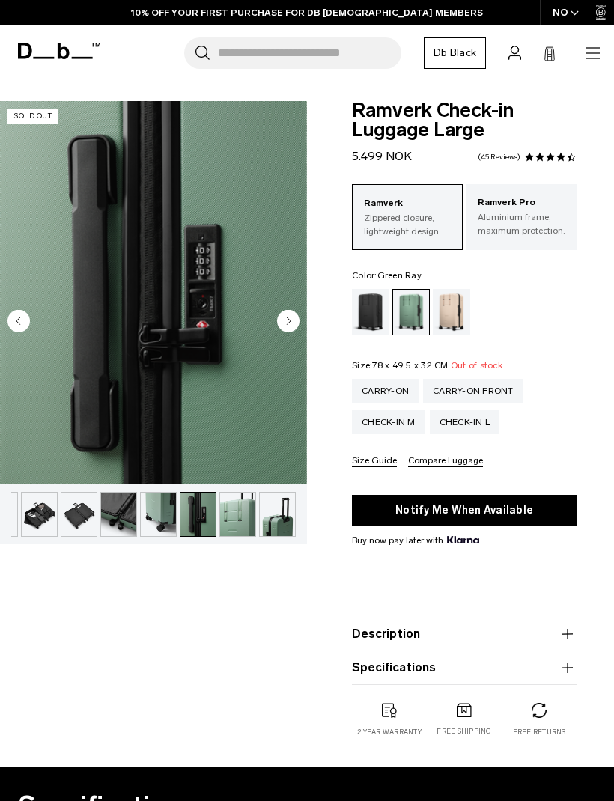
click at [118, 520] on img "button" at bounding box center [118, 513] width 35 height 43
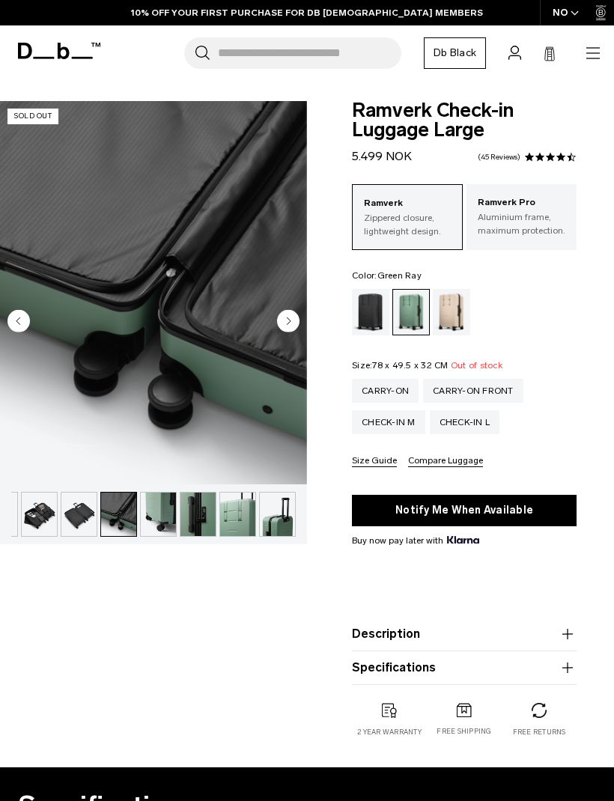
click at [74, 511] on img "button" at bounding box center [78, 513] width 35 height 43
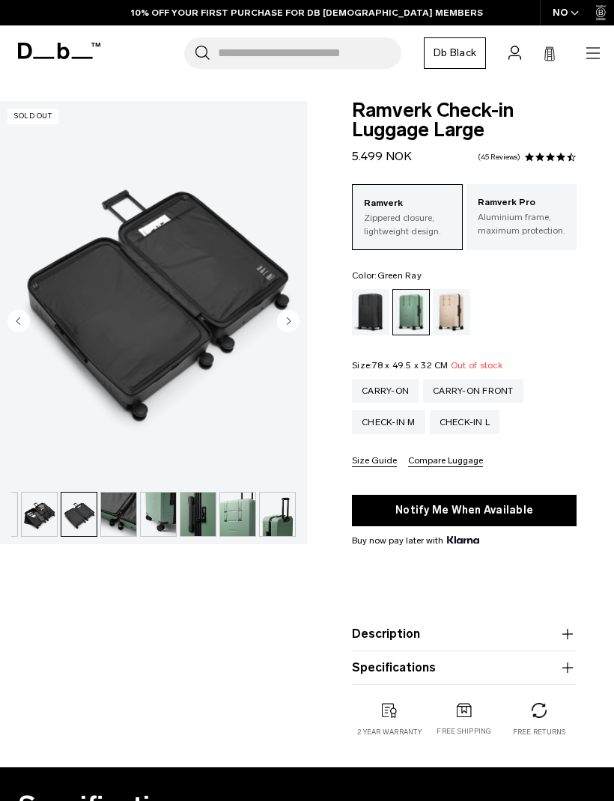
click at [36, 512] on img "button" at bounding box center [39, 513] width 35 height 43
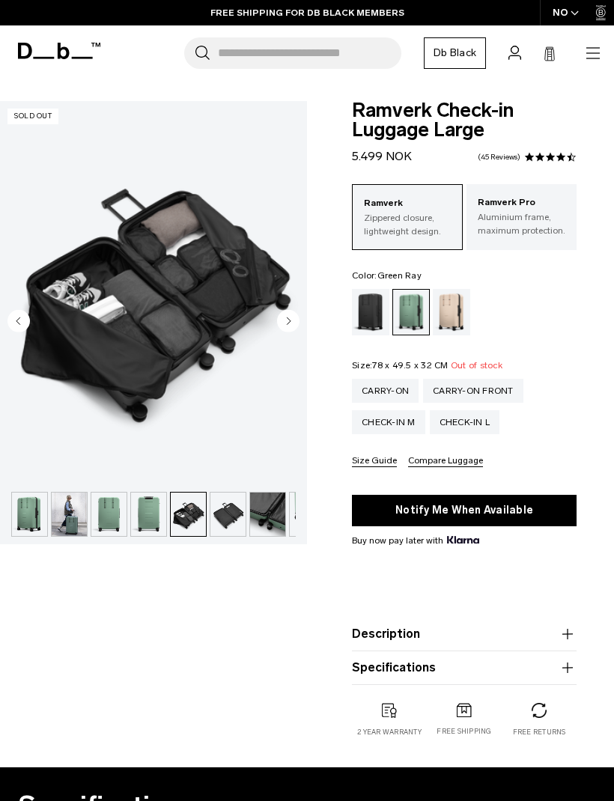
scroll to position [0, 0]
click at [19, 510] on img "button" at bounding box center [29, 513] width 35 height 43
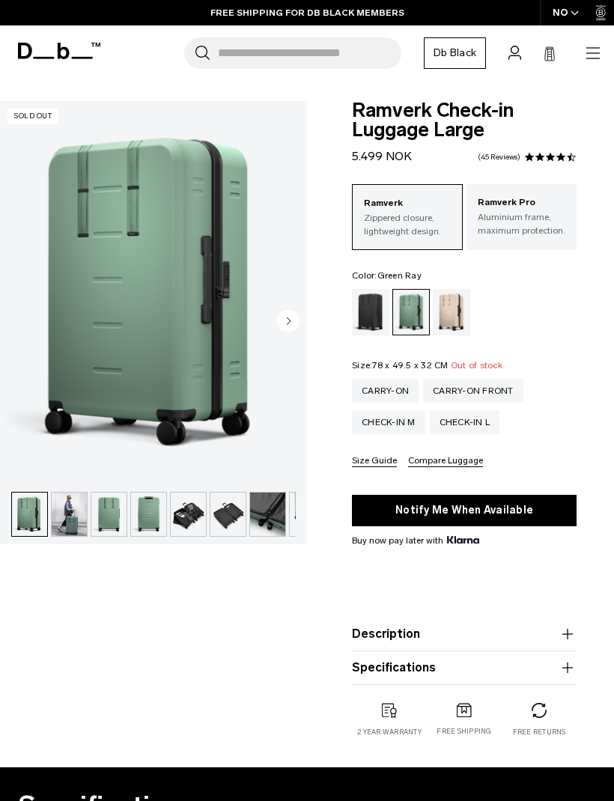
click at [63, 511] on img "button" at bounding box center [69, 513] width 35 height 43
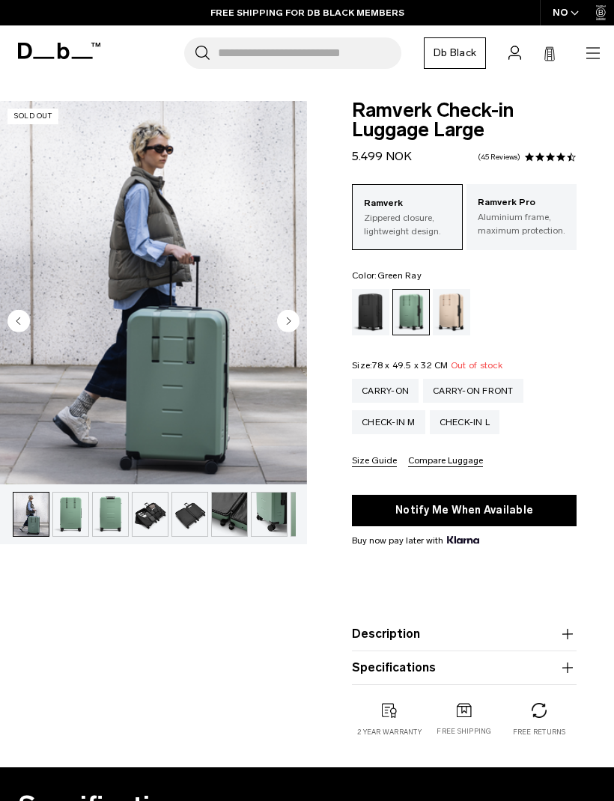
scroll to position [0, 40]
click at [60, 515] on img "button" at bounding box center [69, 513] width 35 height 43
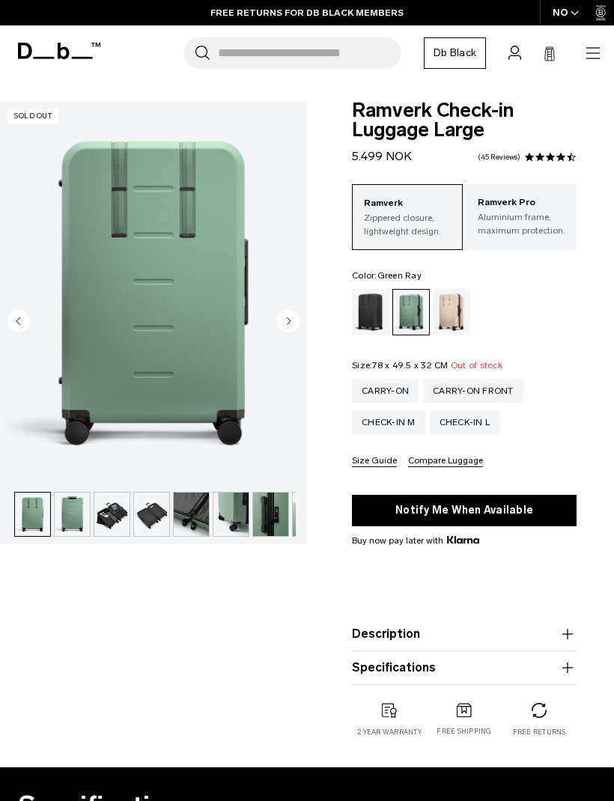
scroll to position [0, 79]
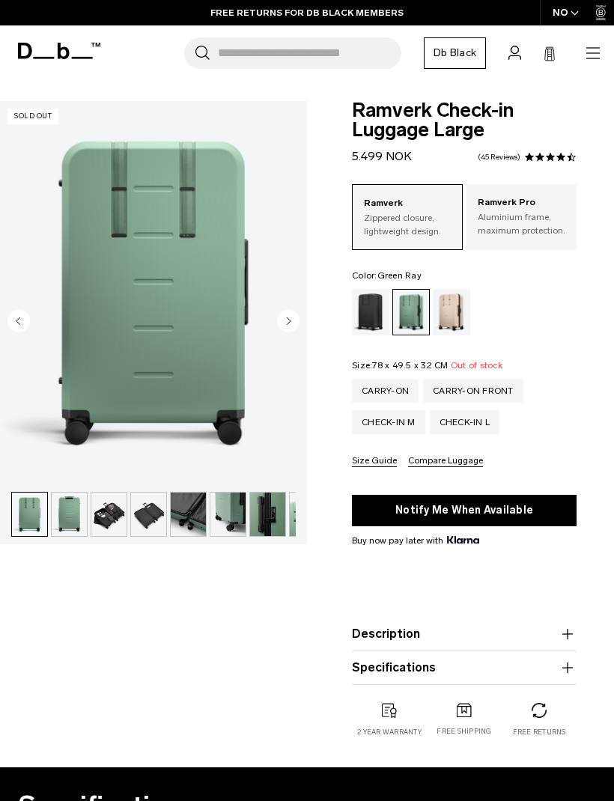
click at [65, 510] on img "button" at bounding box center [69, 513] width 35 height 43
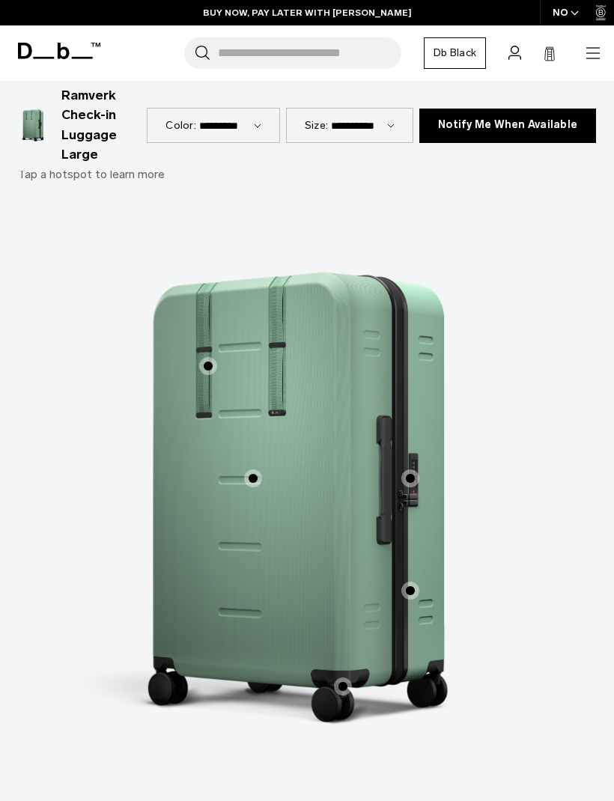
scroll to position [1159, 0]
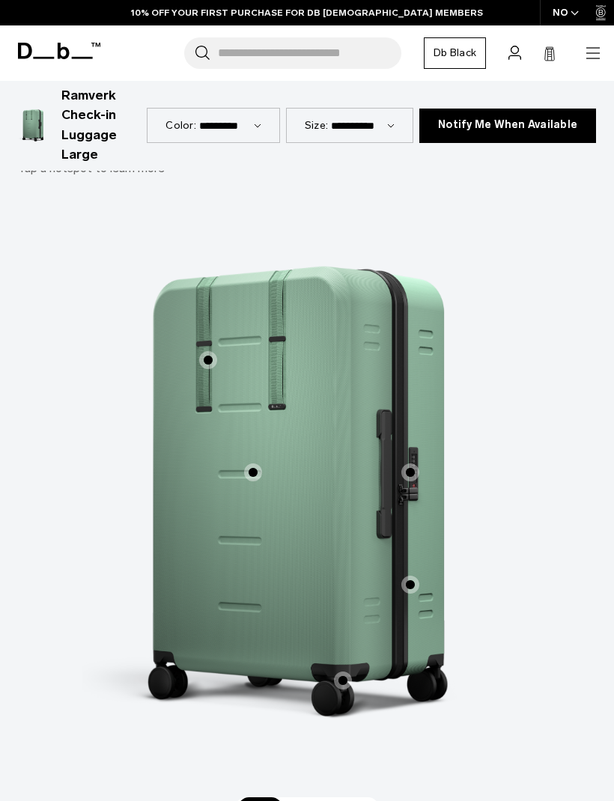
click at [196, 342] on label "Hook-Up System™" at bounding box center [208, 360] width 36 height 36
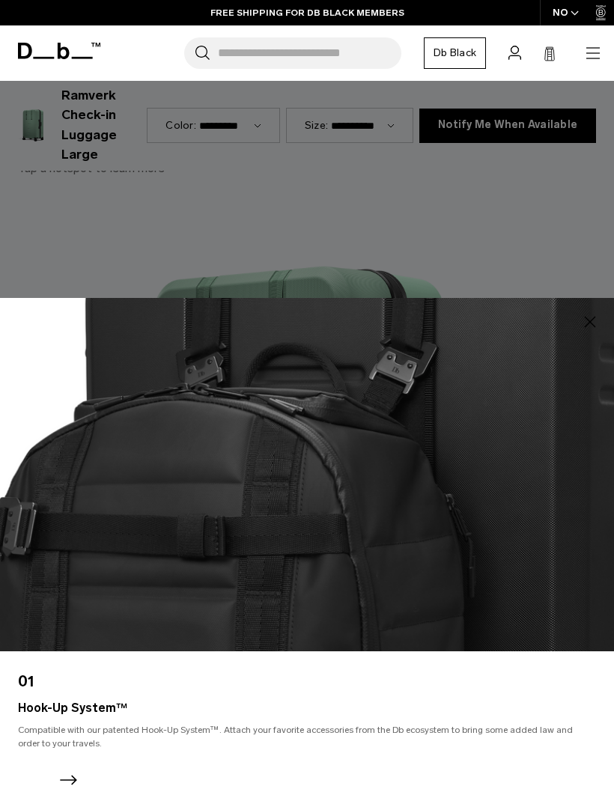
click at [198, 305] on div at bounding box center [307, 400] width 614 height 801
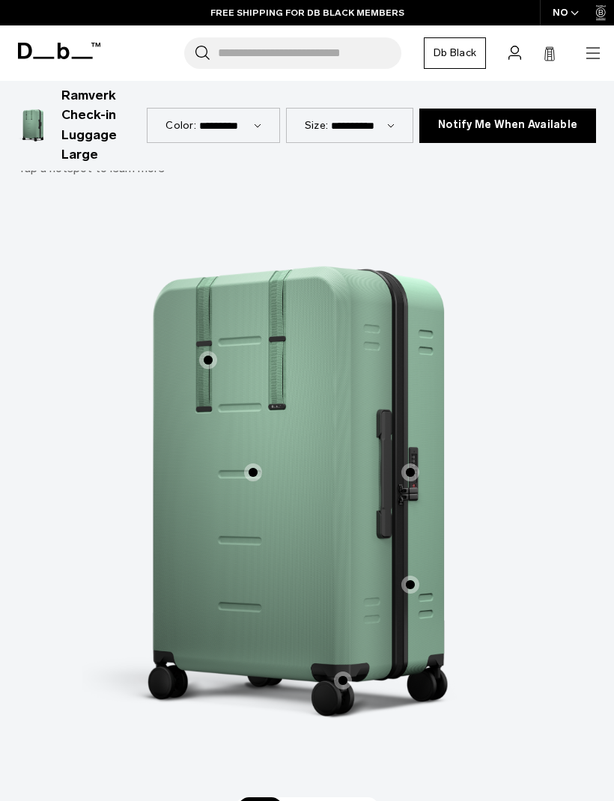
click at [418, 463] on span "1 / 3" at bounding box center [410, 472] width 18 height 18
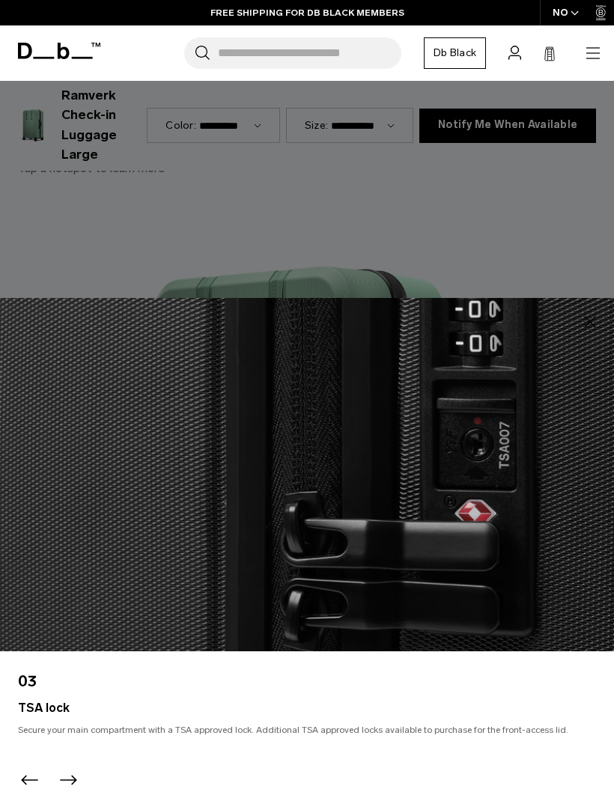
click at [531, 299] on div at bounding box center [307, 400] width 614 height 801
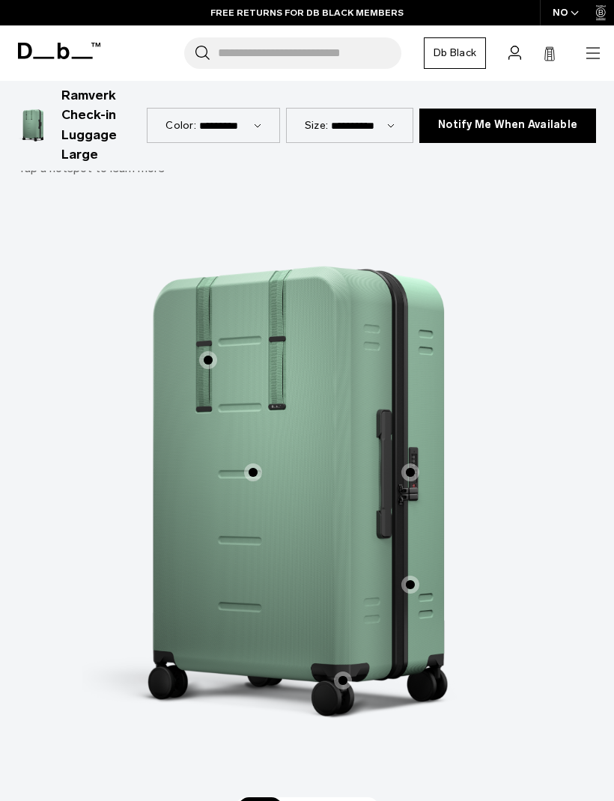
click at [420, 567] on label "Split central zipper" at bounding box center [410, 585] width 36 height 36
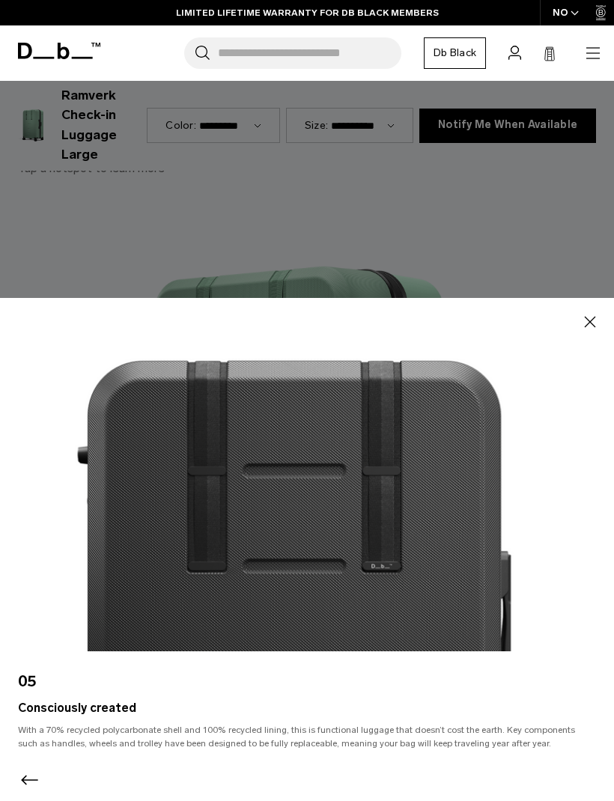
click at [600, 334] on button "Close" at bounding box center [590, 322] width 24 height 24
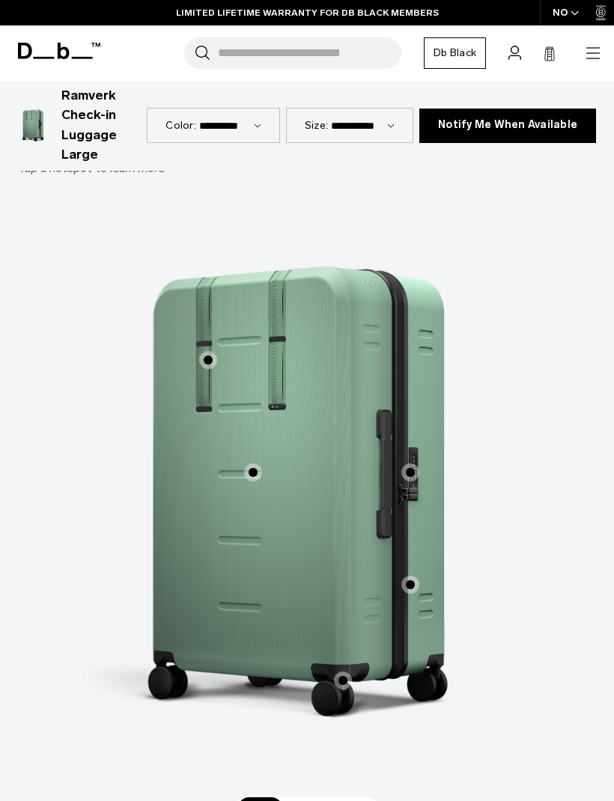
click at [255, 463] on span "1 / 3" at bounding box center [253, 472] width 18 height 18
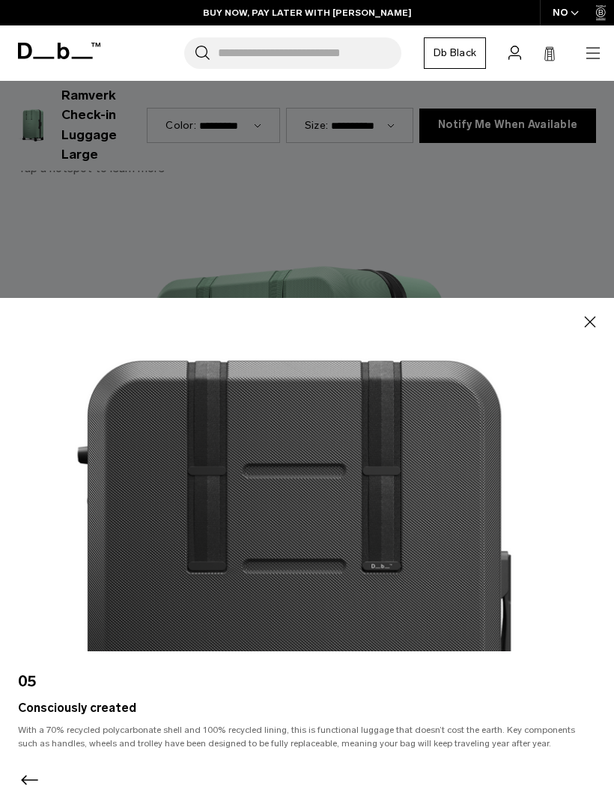
click at [598, 331] on icon "button" at bounding box center [590, 322] width 18 height 18
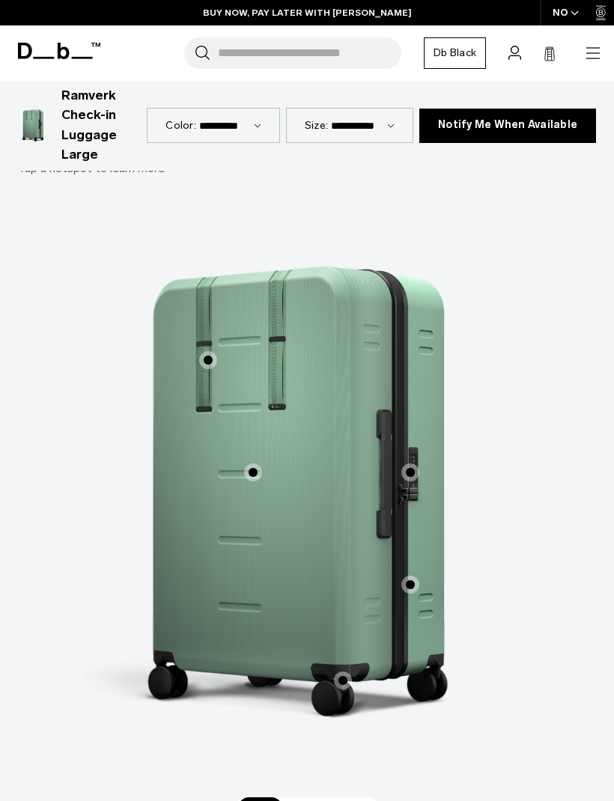
click at [355, 662] on label "60mm Ultra-Silent 360 Hinomoto Wheels" at bounding box center [343, 680] width 36 height 36
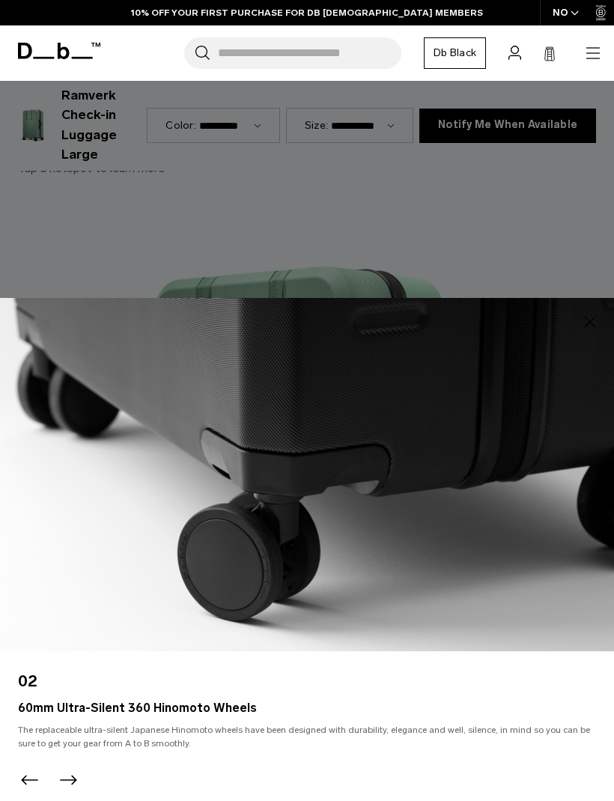
click at [552, 316] on div at bounding box center [307, 400] width 614 height 801
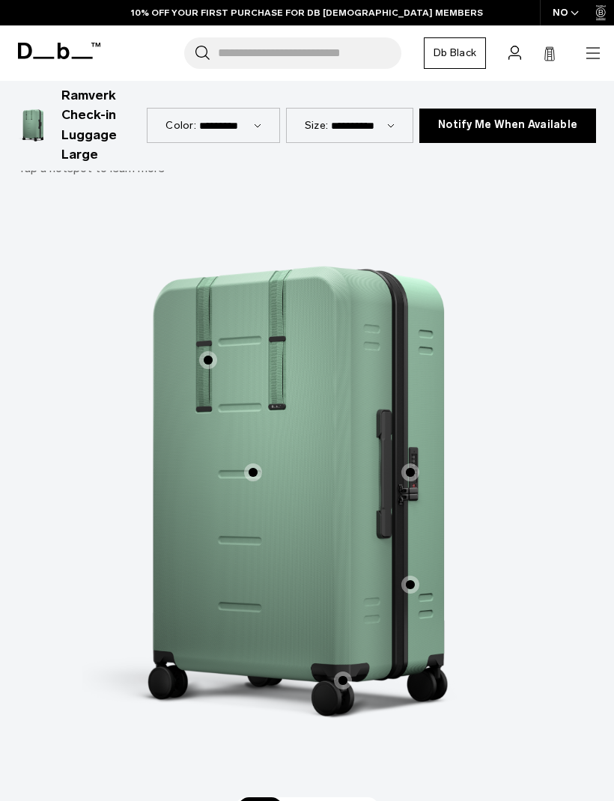
click at [415, 576] on span "1 / 3" at bounding box center [410, 585] width 18 height 18
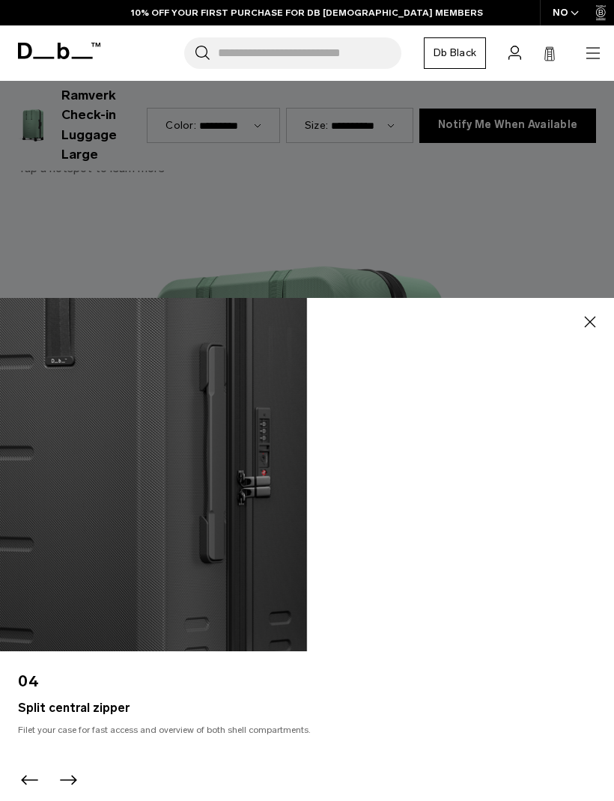
click at [586, 331] on icon "button" at bounding box center [590, 322] width 18 height 18
